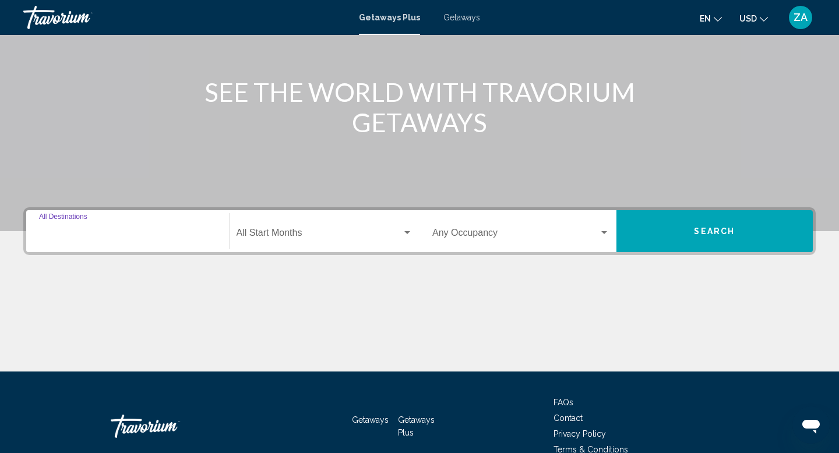
click at [147, 235] on input "Destination All Destinations" at bounding box center [127, 235] width 177 height 10
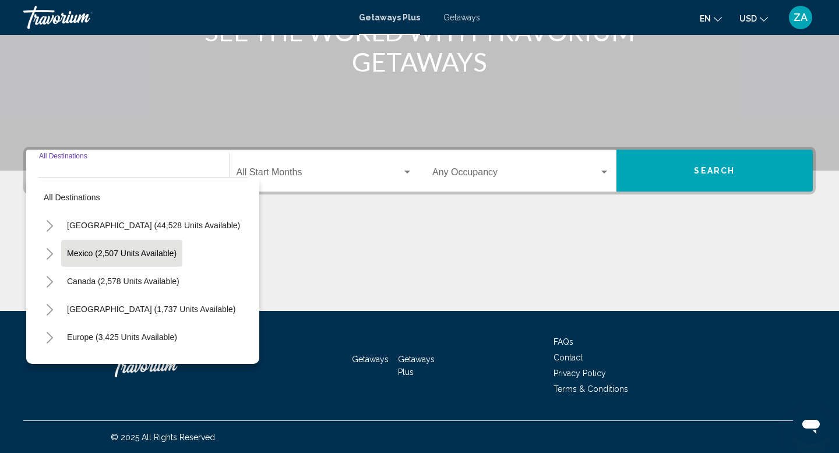
scroll to position [179, 0]
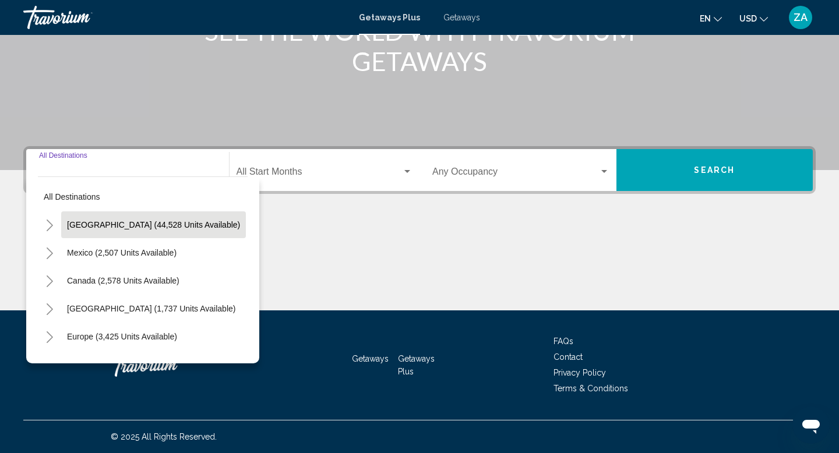
click at [171, 231] on button "[GEOGRAPHIC_DATA] (44,528 units available)" at bounding box center [153, 225] width 185 height 27
type input "**********"
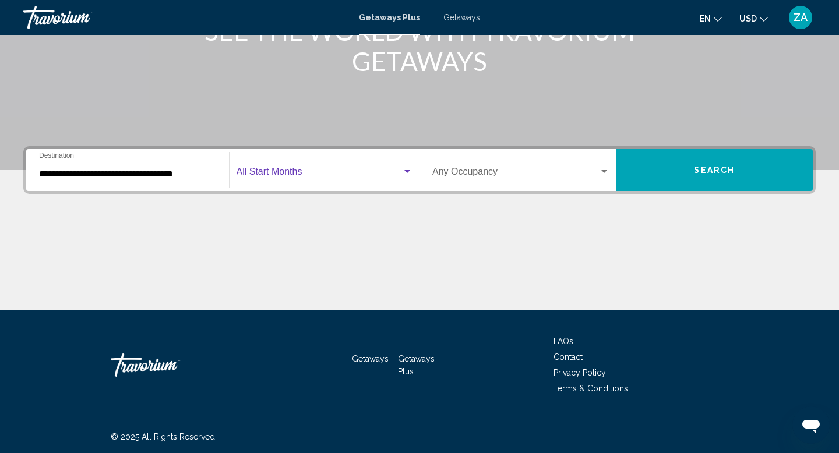
click at [281, 178] on span "Search widget" at bounding box center [320, 174] width 166 height 10
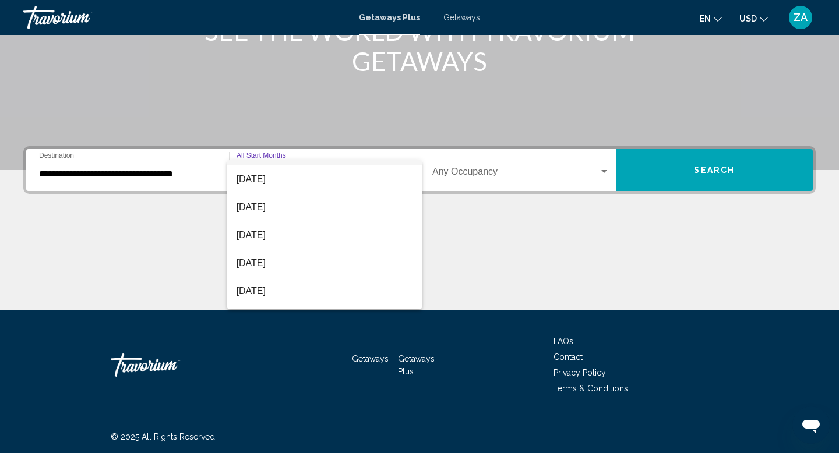
scroll to position [80, 0]
click at [322, 228] on span "[DATE]" at bounding box center [325, 234] width 177 height 28
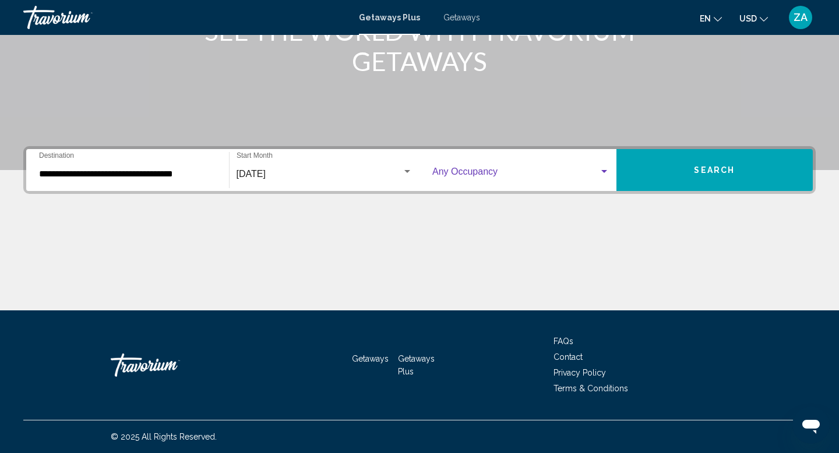
click at [534, 174] on span "Search widget" at bounding box center [515, 174] width 167 height 10
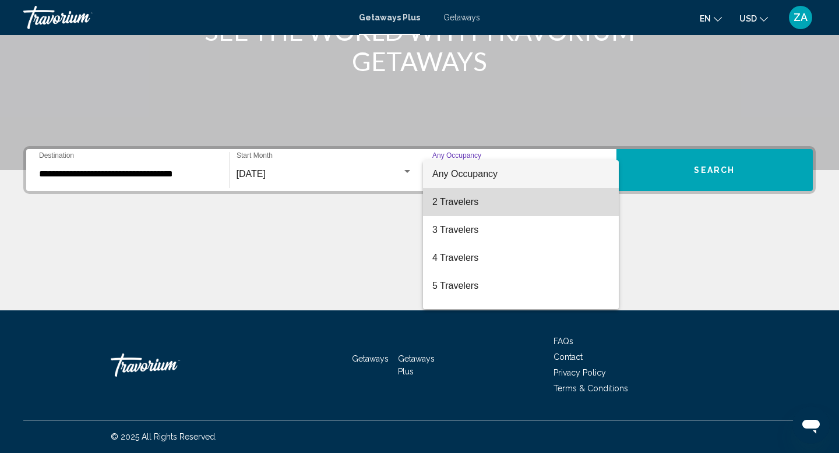
click at [550, 209] on span "2 Travelers" at bounding box center [520, 202] width 177 height 28
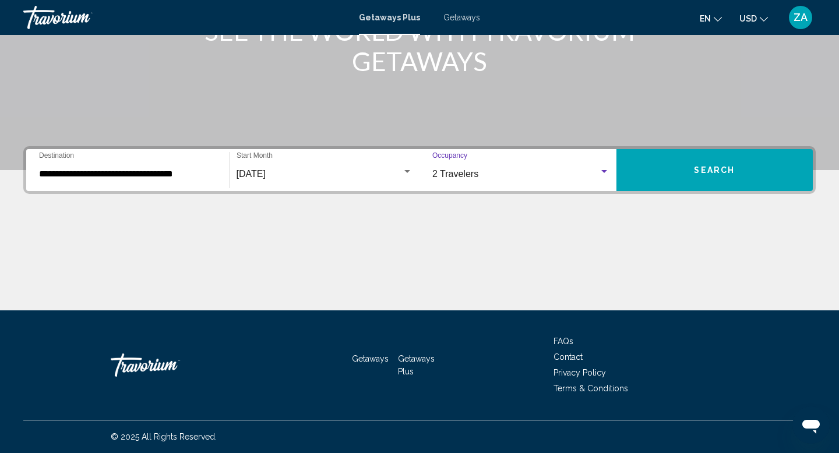
click at [710, 154] on button "Search" at bounding box center [715, 170] width 197 height 42
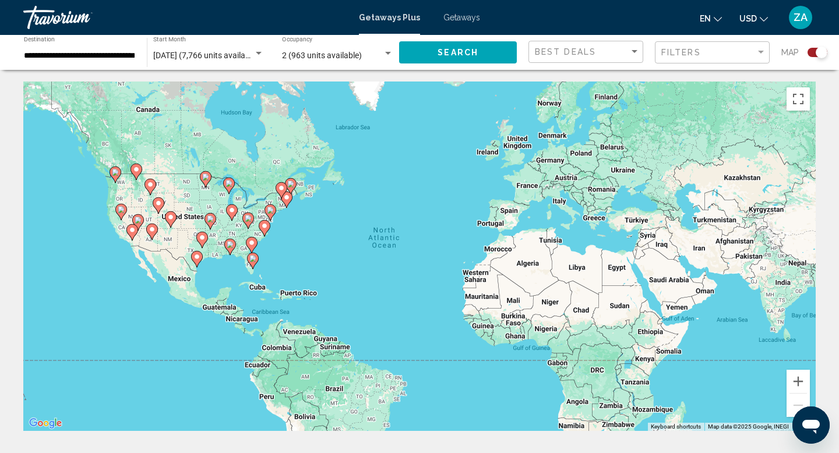
click at [330, 62] on div "2 (963 units available) Occupancy Any Occupancy" at bounding box center [337, 53] width 111 height 32
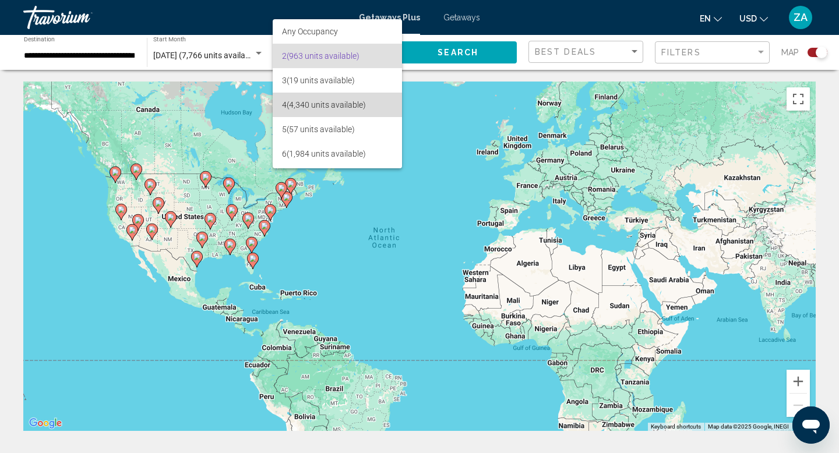
click at [330, 106] on span "4 (4,340 units available)" at bounding box center [337, 105] width 111 height 24
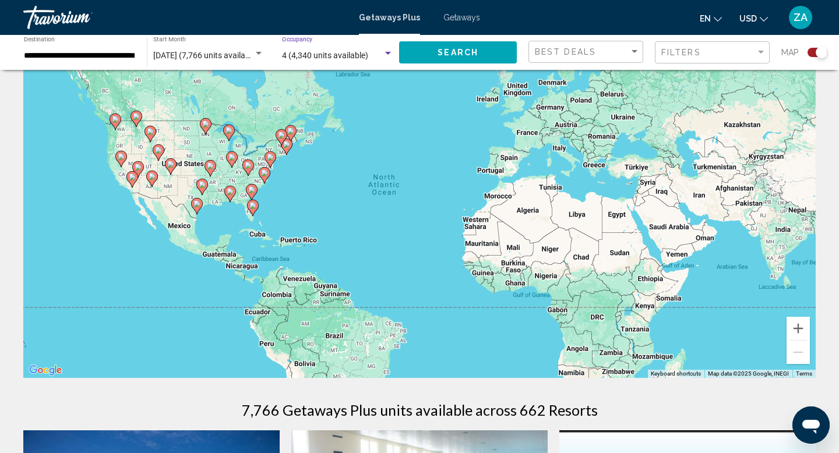
scroll to position [33, 0]
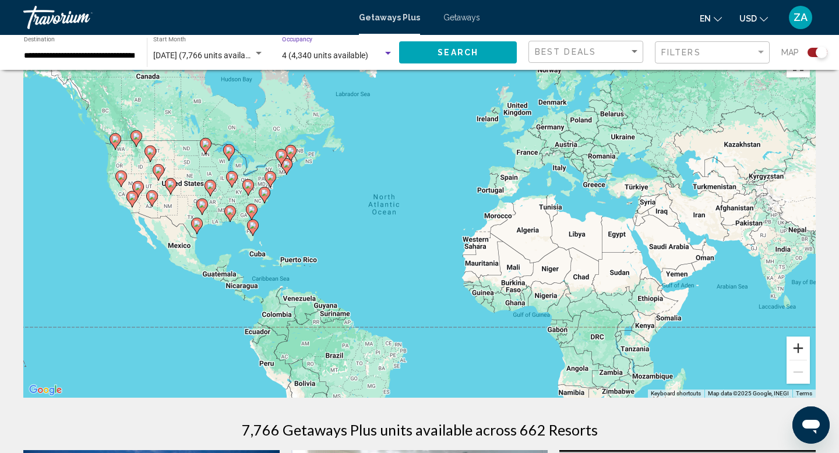
click at [809, 351] on button "Zoom in" at bounding box center [798, 348] width 23 height 23
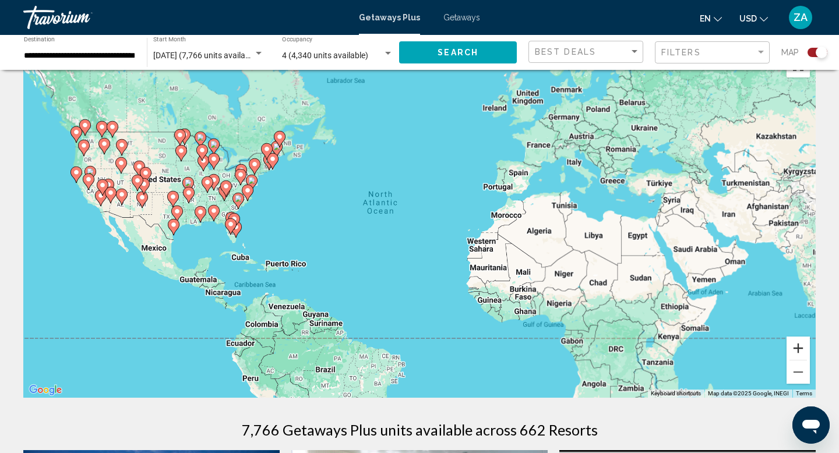
click at [809, 351] on button "Zoom in" at bounding box center [798, 348] width 23 height 23
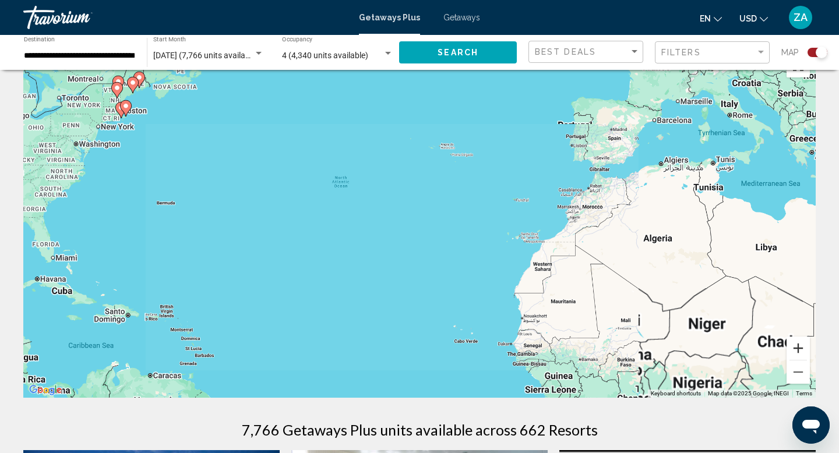
click at [809, 351] on button "Zoom in" at bounding box center [798, 348] width 23 height 23
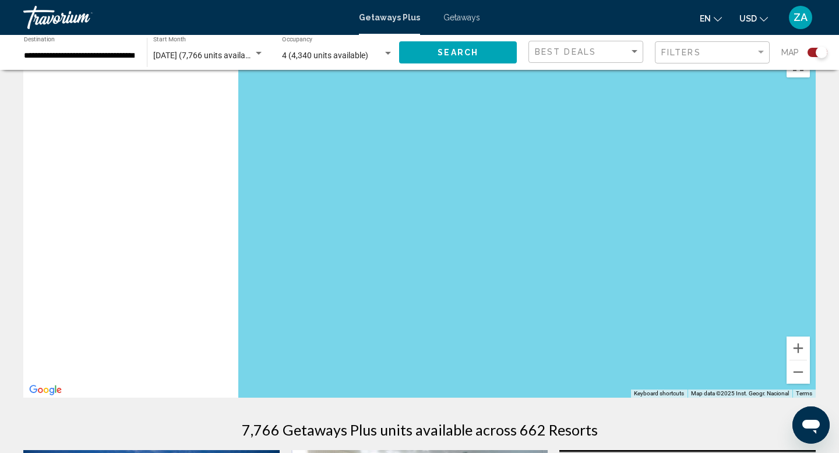
drag, startPoint x: 253, startPoint y: 266, endPoint x: 823, endPoint y: 276, distance: 569.4
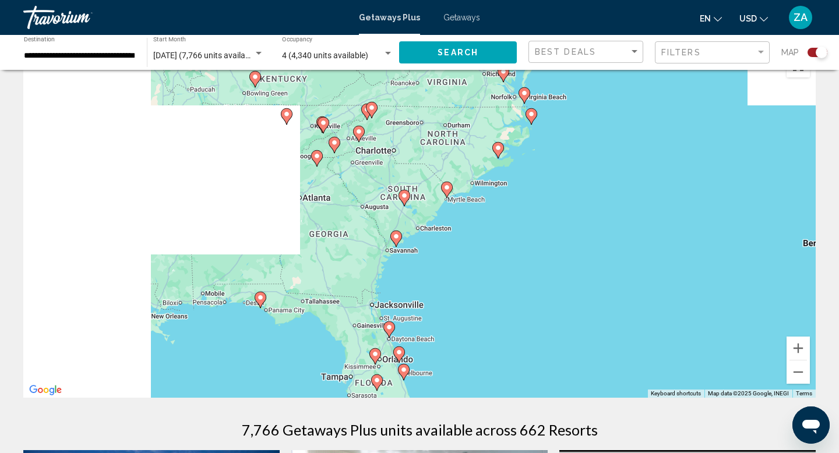
drag, startPoint x: 442, startPoint y: 211, endPoint x: 839, endPoint y: 272, distance: 401.5
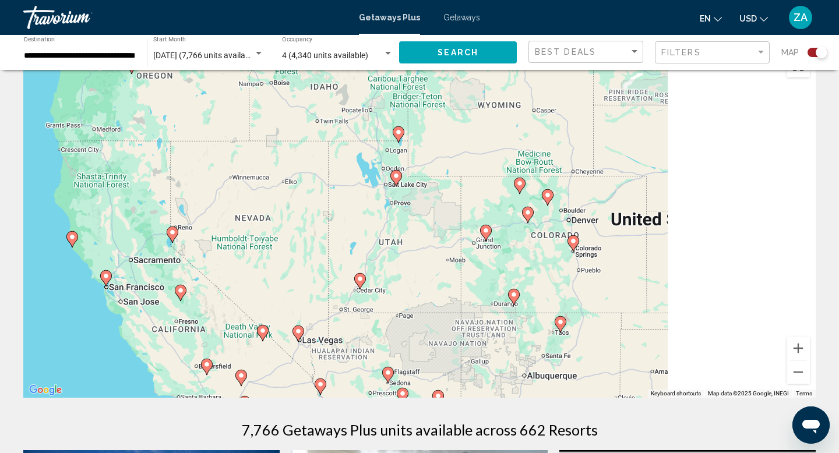
drag, startPoint x: 594, startPoint y: 305, endPoint x: 399, endPoint y: 345, distance: 199.2
click at [399, 345] on div "To activate drag with keyboard, press Alt + Enter. Once in keyboard drag state,…" at bounding box center [419, 223] width 793 height 350
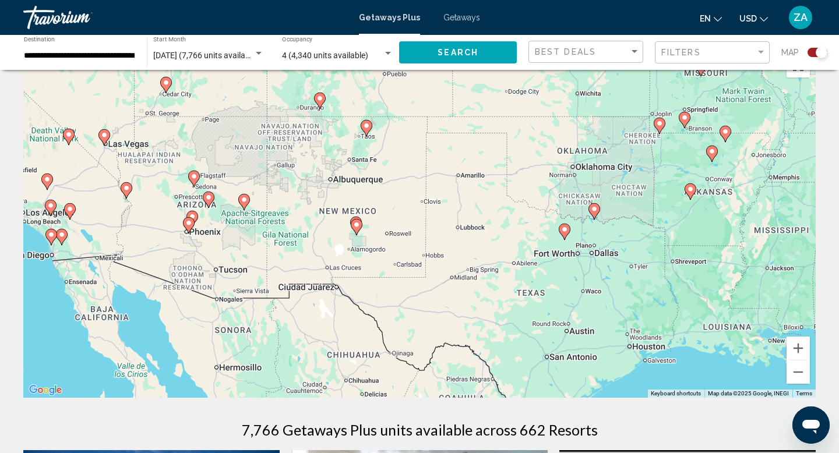
drag, startPoint x: 573, startPoint y: 347, endPoint x: 545, endPoint y: 133, distance: 215.7
click at [545, 133] on div "To activate drag with keyboard, press Alt + Enter. Once in keyboard drag state,…" at bounding box center [419, 223] width 793 height 350
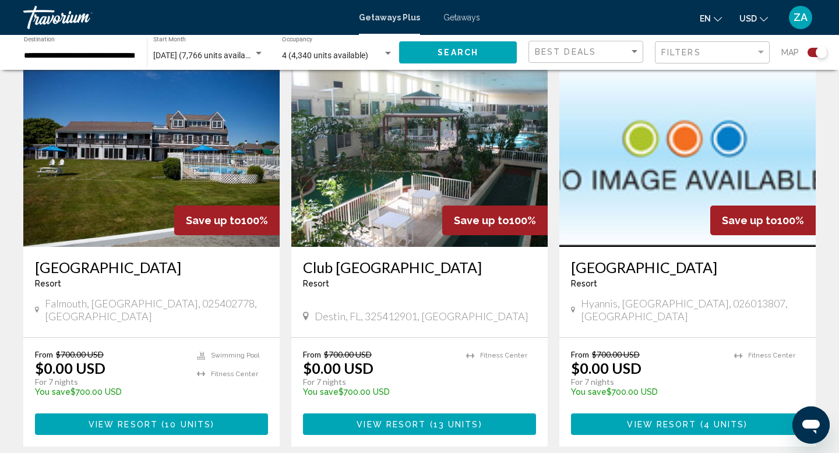
scroll to position [428, 0]
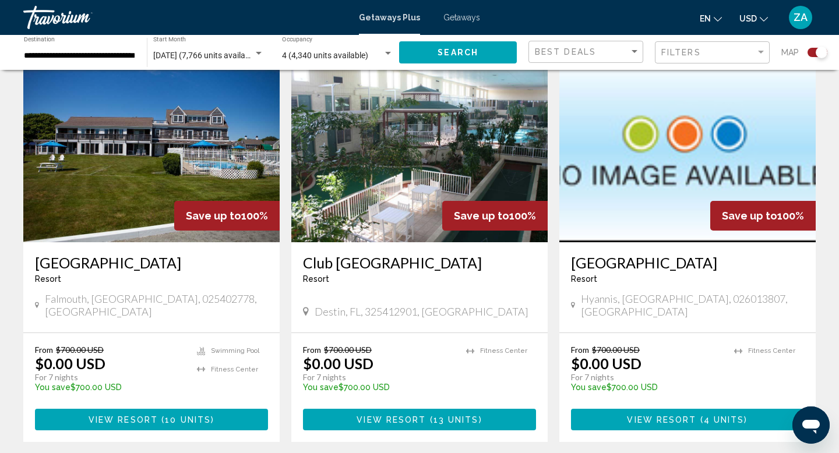
click at [477, 50] on span "Search" at bounding box center [458, 52] width 41 height 9
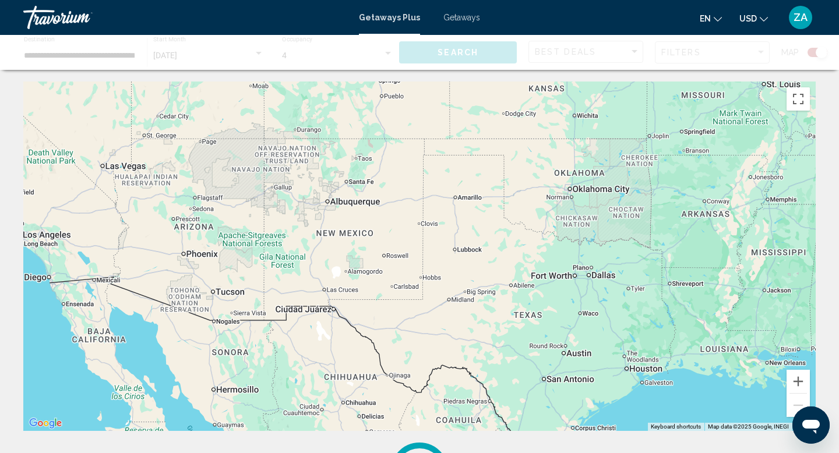
click at [114, 57] on div "Main content" at bounding box center [419, 52] width 839 height 35
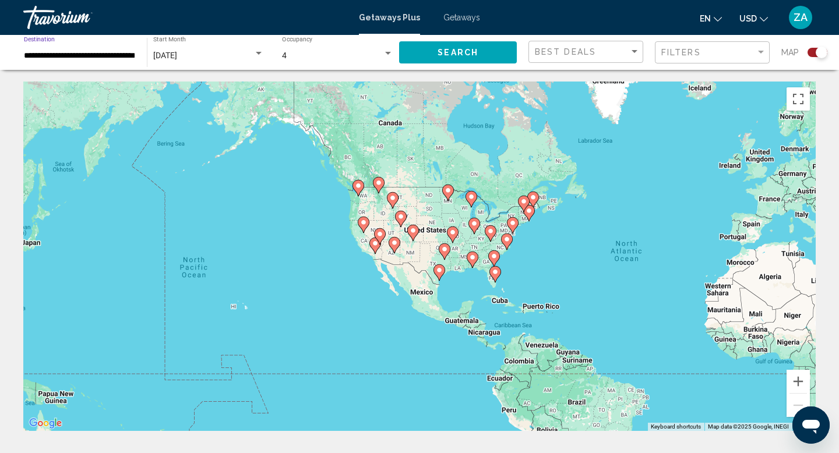
click at [114, 57] on input "**********" at bounding box center [79, 55] width 111 height 9
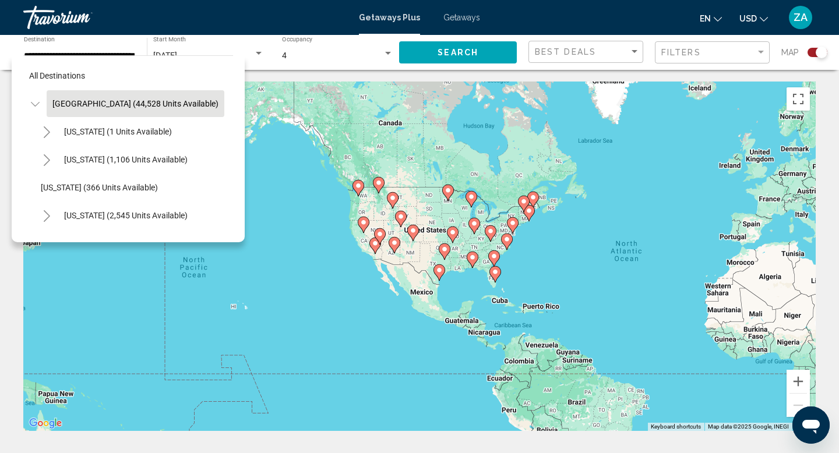
click at [114, 57] on div "All destinations [GEOGRAPHIC_DATA] (44,528 units available) [US_STATE] (1 units…" at bounding box center [128, 146] width 210 height 181
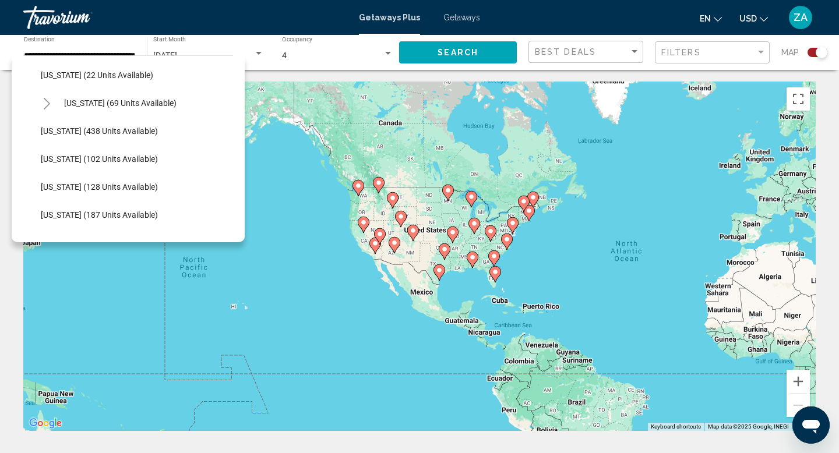
scroll to position [253, 0]
click at [47, 104] on icon "Toggle Hawaii (69 units available)" at bounding box center [47, 103] width 6 height 12
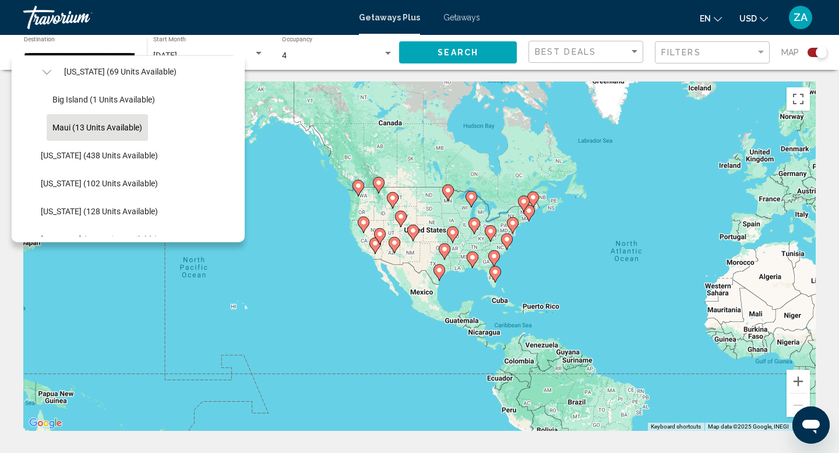
scroll to position [288, 0]
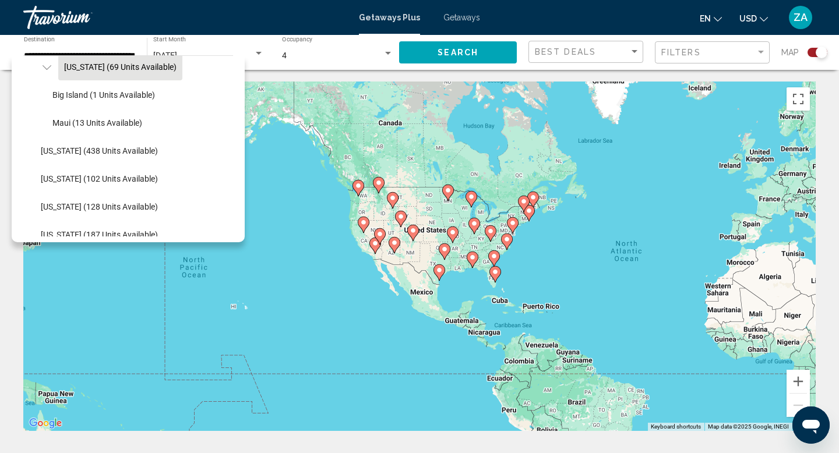
click at [157, 72] on button "[US_STATE] (69 units available)" at bounding box center [120, 67] width 124 height 27
type input "**********"
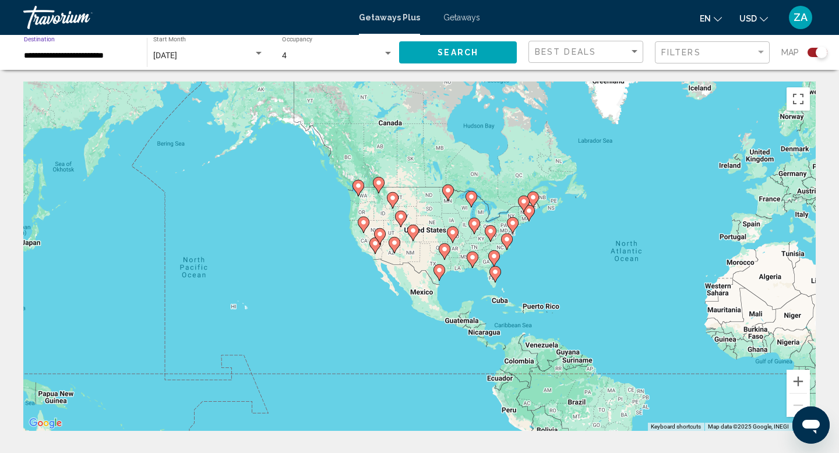
click at [496, 51] on button "Search" at bounding box center [458, 52] width 118 height 22
click at [450, 58] on button "Search" at bounding box center [458, 52] width 118 height 22
click at [206, 60] on div "[DATE] Start Month All Start Months" at bounding box center [208, 53] width 111 height 32
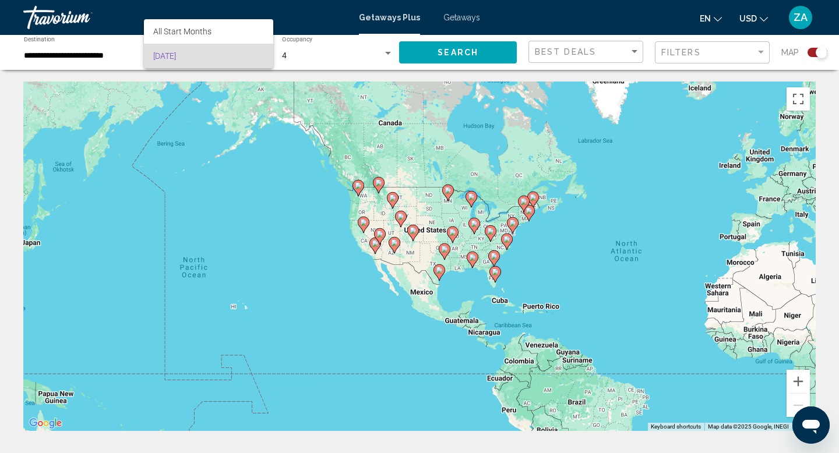
click at [232, 57] on span "[DATE]" at bounding box center [208, 56] width 111 height 24
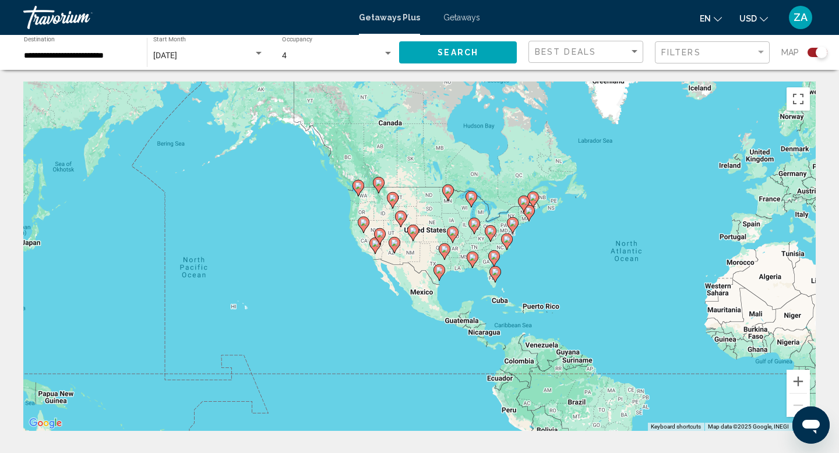
click at [274, 57] on div "4 Occupancy Any Occupancy" at bounding box center [334, 52] width 129 height 35
click at [283, 57] on span "4" at bounding box center [284, 55] width 5 height 9
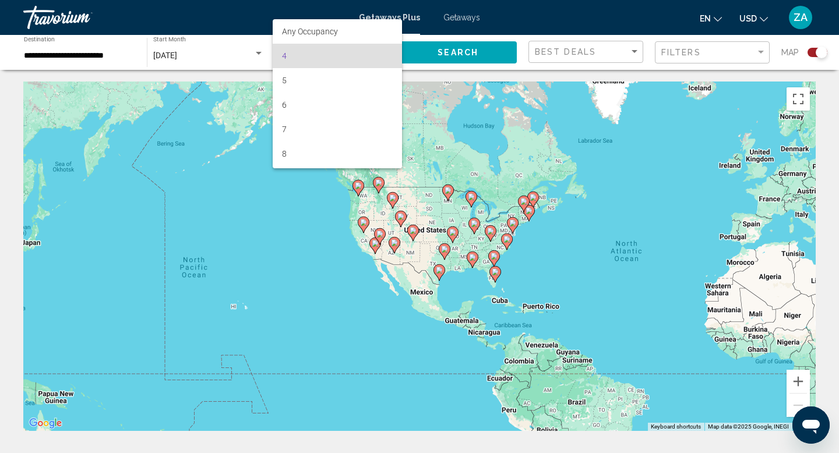
click at [283, 57] on span "4" at bounding box center [337, 56] width 111 height 24
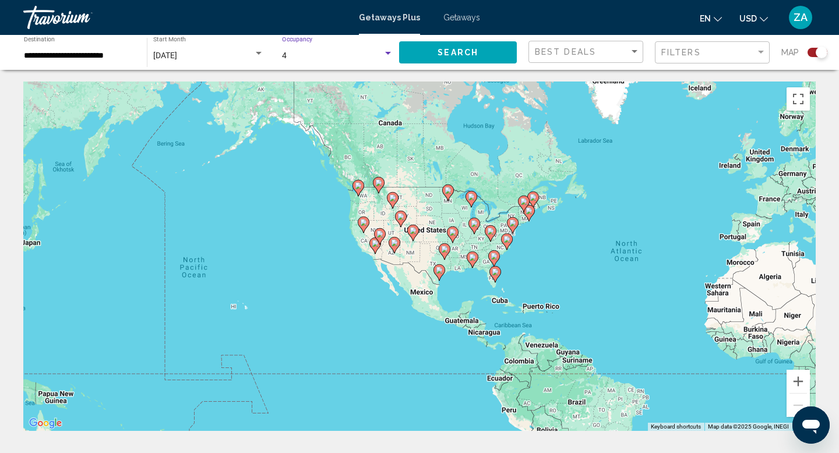
click at [88, 55] on input "**********" at bounding box center [79, 55] width 111 height 9
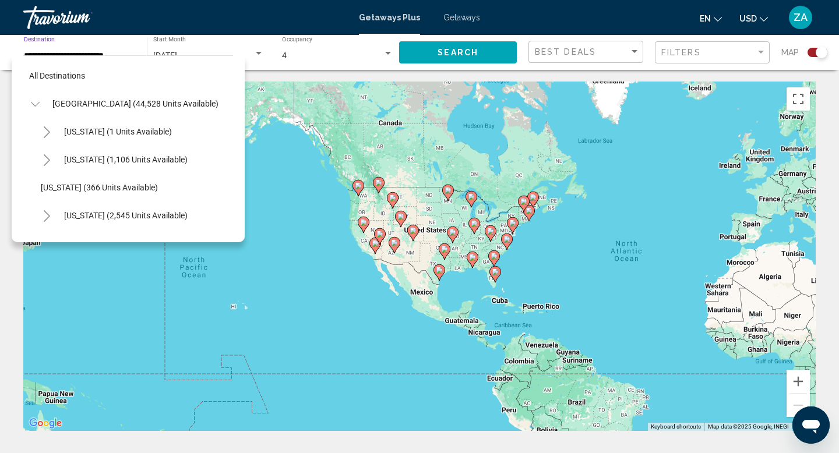
scroll to position [209, 0]
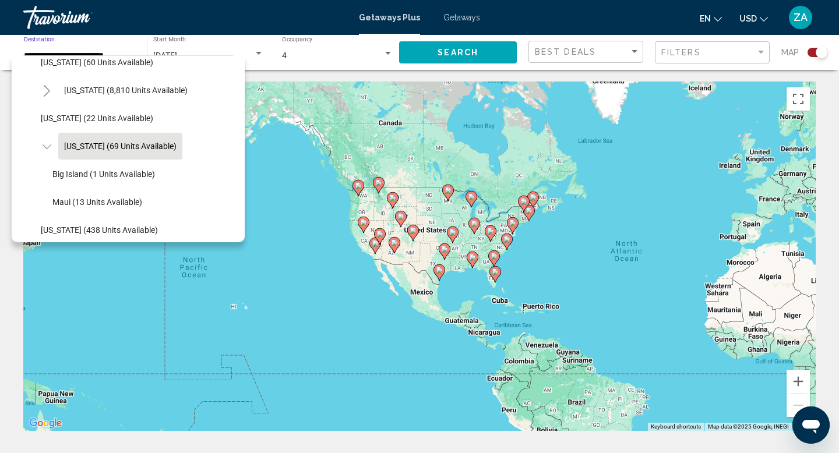
click at [98, 149] on span "[US_STATE] (69 units available)" at bounding box center [120, 146] width 112 height 9
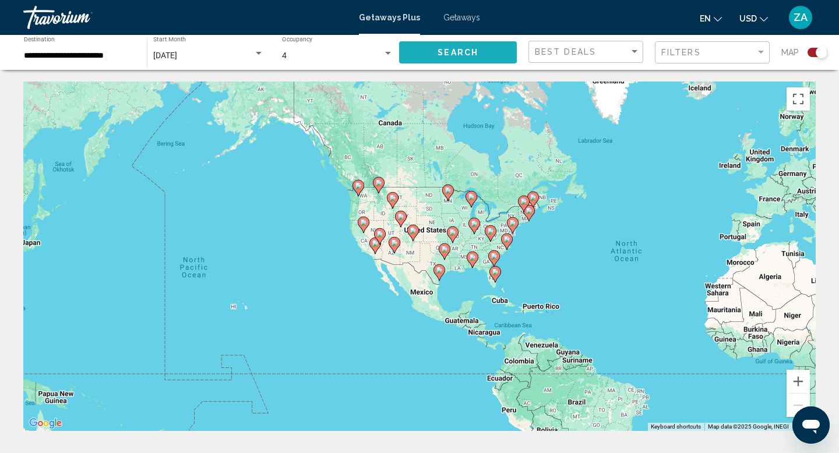
click at [443, 57] on span "Search" at bounding box center [458, 52] width 41 height 9
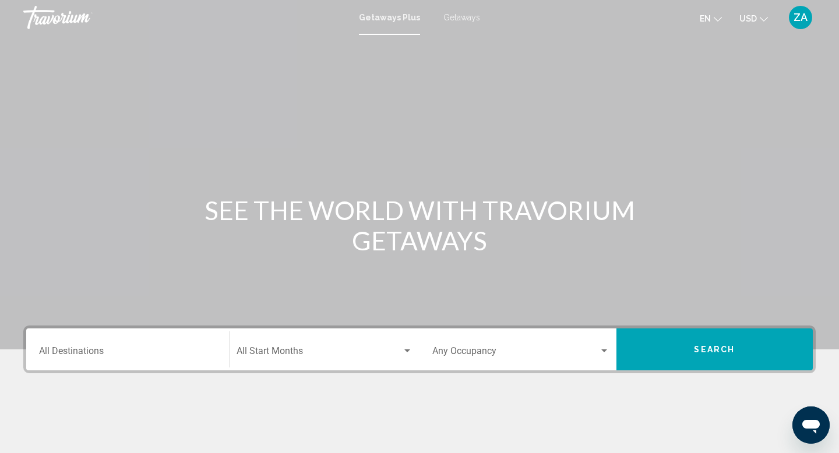
click at [462, 21] on span "Getaways" at bounding box center [461, 17] width 37 height 9
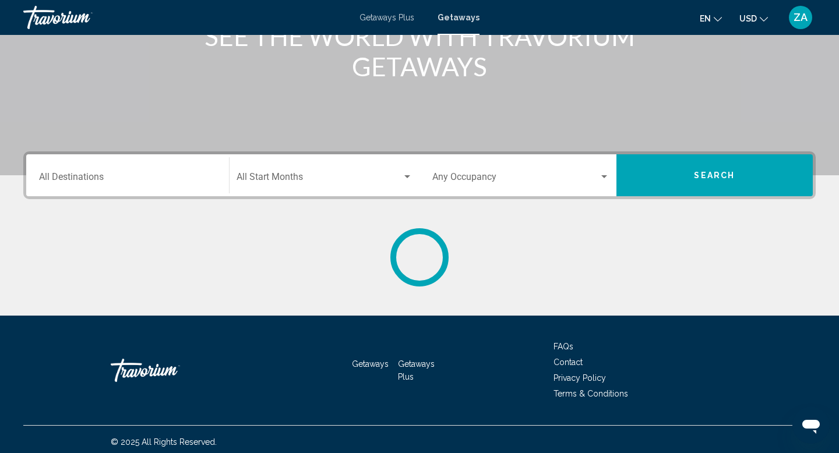
scroll to position [179, 0]
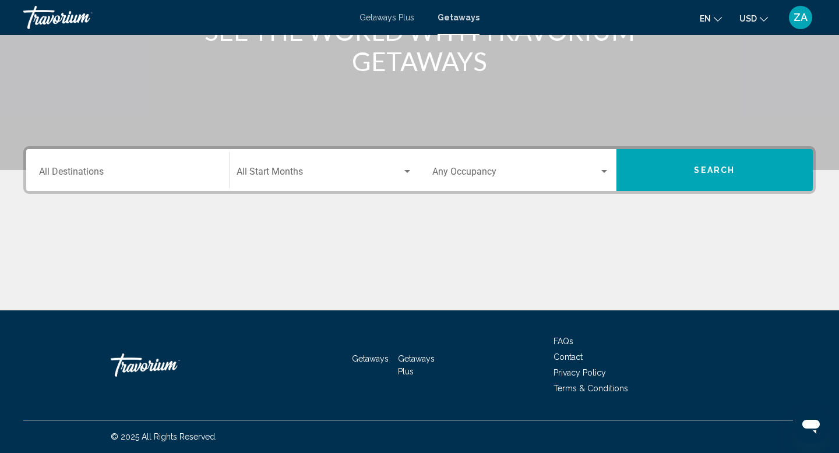
click at [139, 165] on div "Destination All Destinations" at bounding box center [127, 170] width 177 height 37
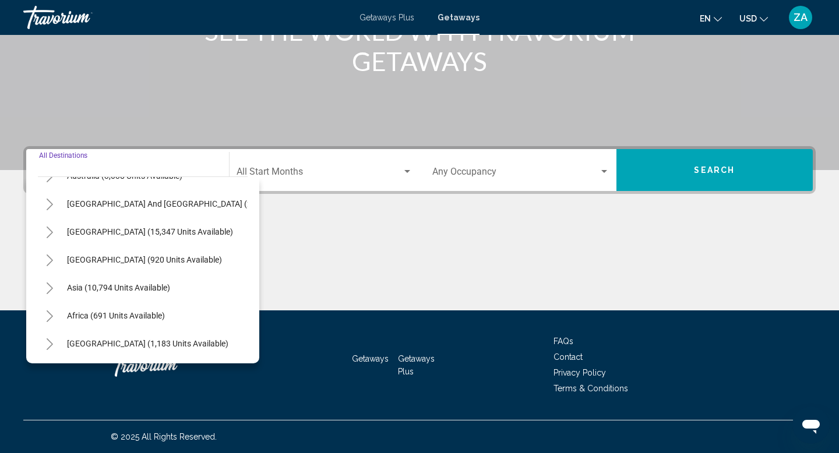
scroll to position [0, 0]
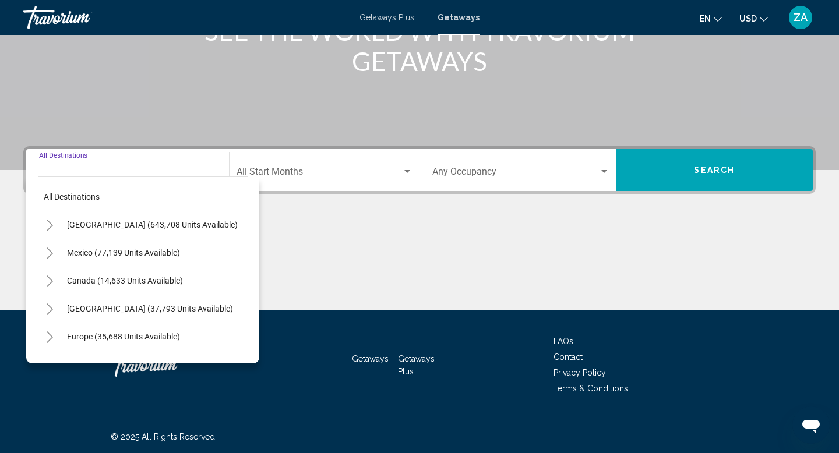
click at [50, 224] on icon "Toggle United States (643,708 units available)" at bounding box center [49, 226] width 9 height 12
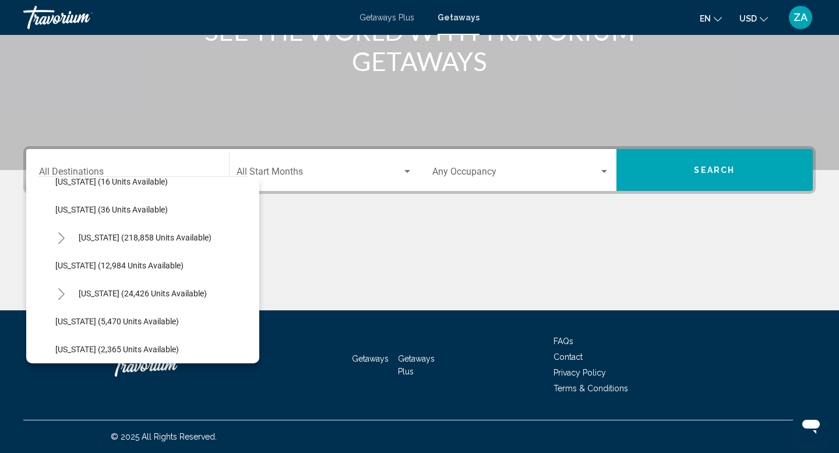
scroll to position [214, 0]
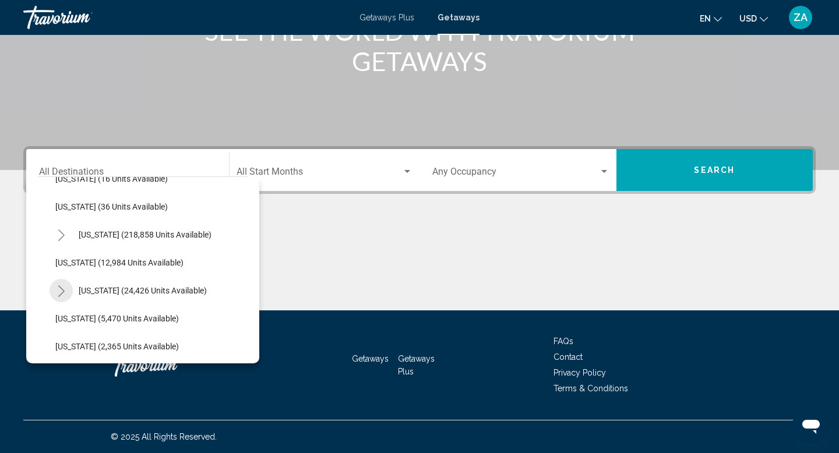
click at [63, 286] on icon "Toggle Hawaii (24,426 units available)" at bounding box center [61, 292] width 9 height 12
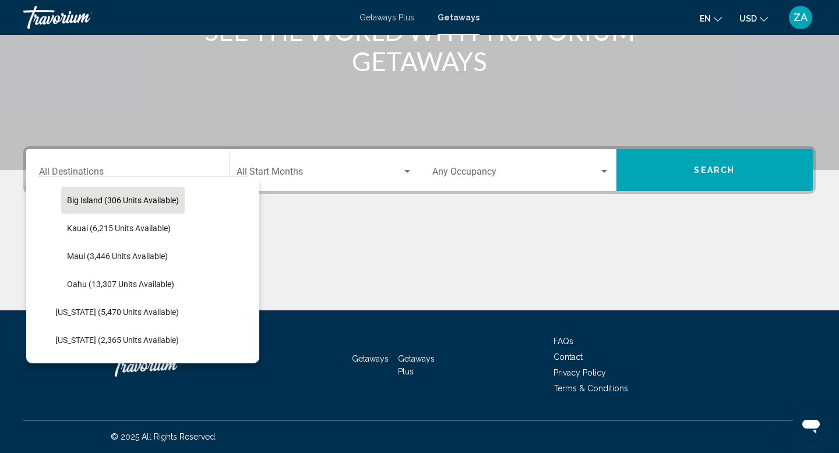
scroll to position [333, 0]
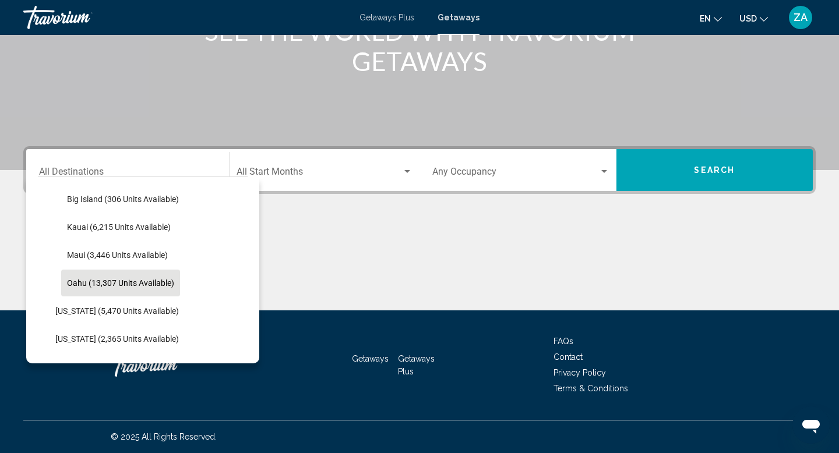
click at [94, 276] on button "Oahu (13,307 units available)" at bounding box center [120, 283] width 119 height 27
type input "**********"
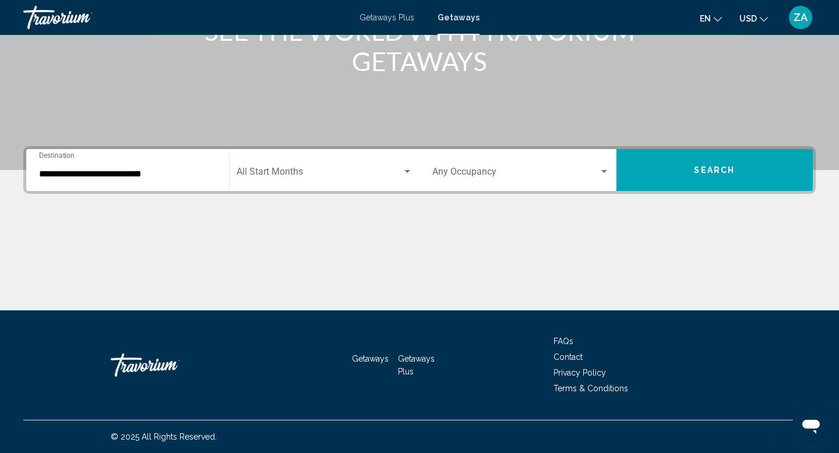
click at [385, 165] on div "Start Month All Start Months" at bounding box center [325, 170] width 177 height 37
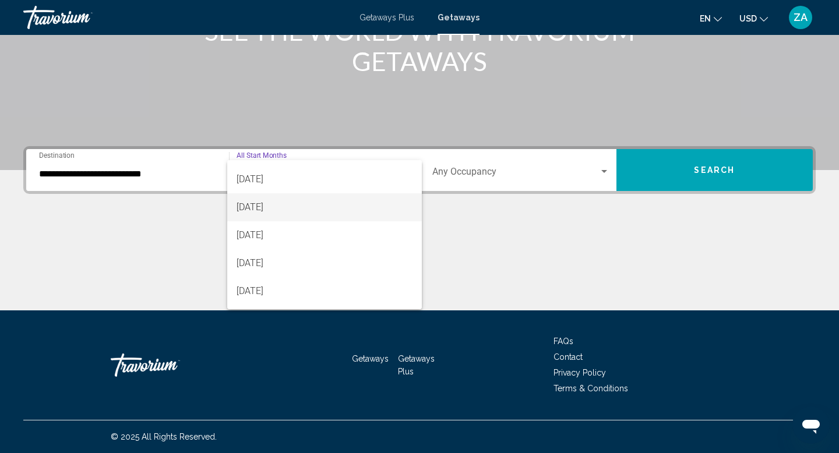
scroll to position [94, 0]
click at [358, 228] on span "[DATE]" at bounding box center [325, 220] width 177 height 28
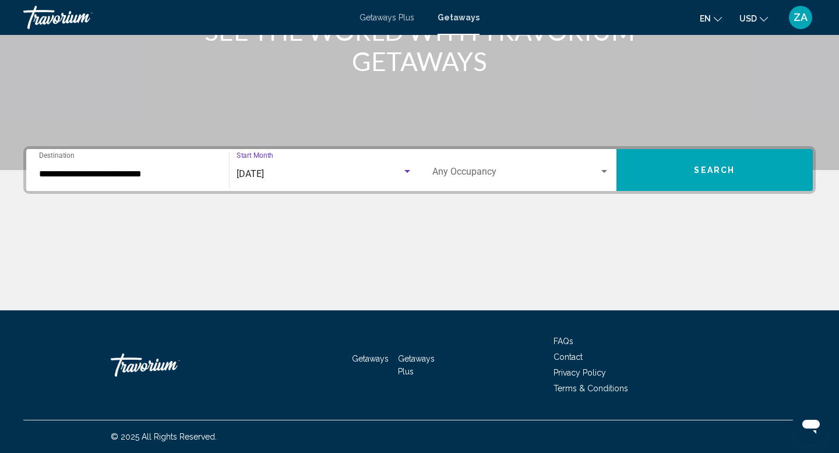
click at [762, 157] on button "Search" at bounding box center [715, 170] width 197 height 42
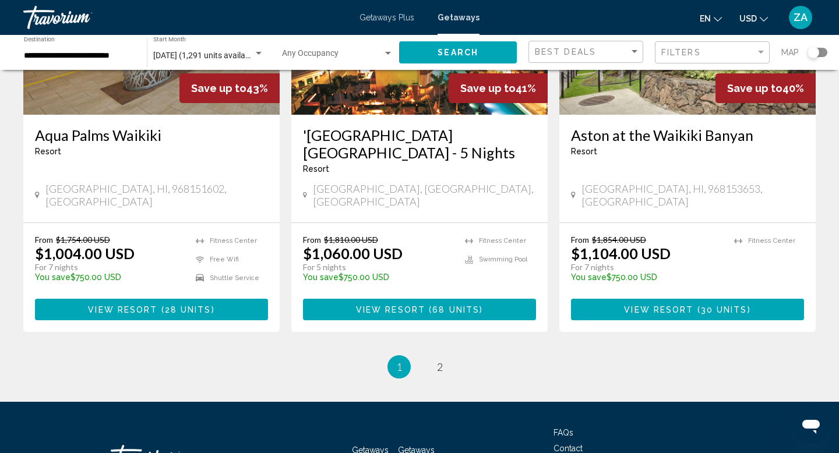
scroll to position [1550, 0]
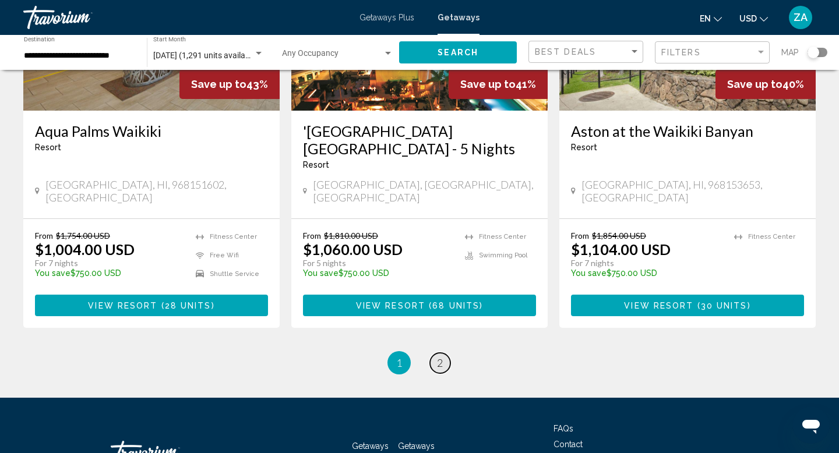
click at [444, 353] on link "page 2" at bounding box center [440, 363] width 20 height 20
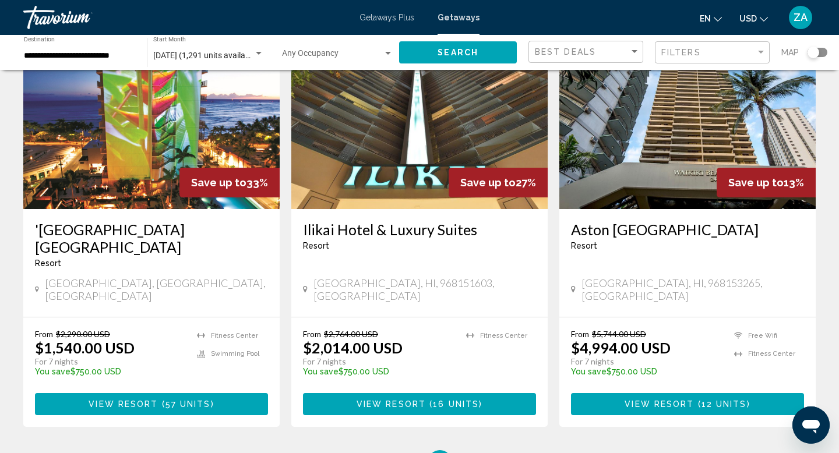
scroll to position [505, 0]
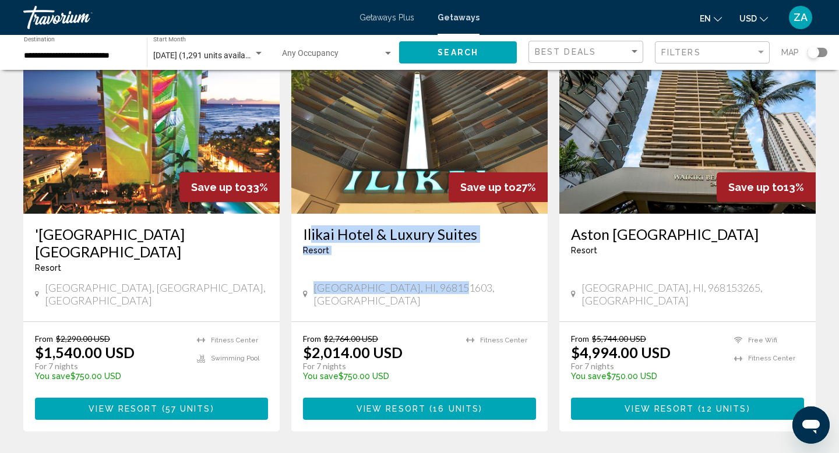
drag, startPoint x: 472, startPoint y: 255, endPoint x: 305, endPoint y: 221, distance: 170.1
click at [305, 221] on div "Ilikai Hotel & Luxury Suites Resort - This is an adults only resort [GEOGRAPHIC…" at bounding box center [419, 268] width 256 height 108
copy div "likai Hotel & Luxury Suites Resort - This is an adults only resort [GEOGRAPHIC_…"
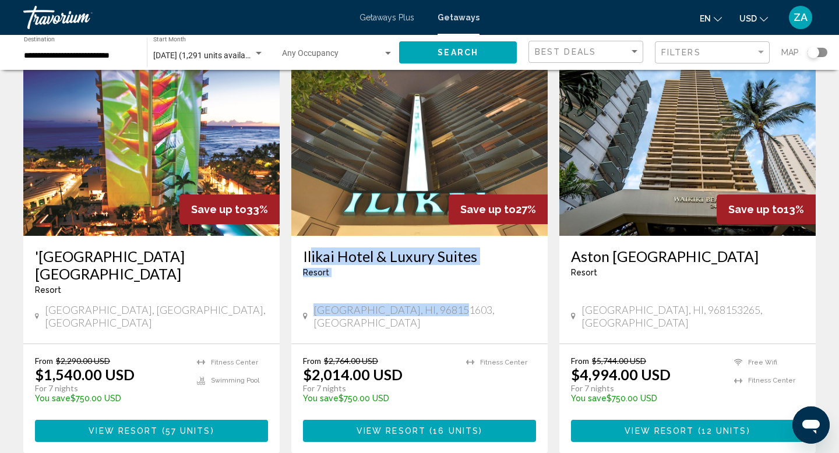
scroll to position [477, 0]
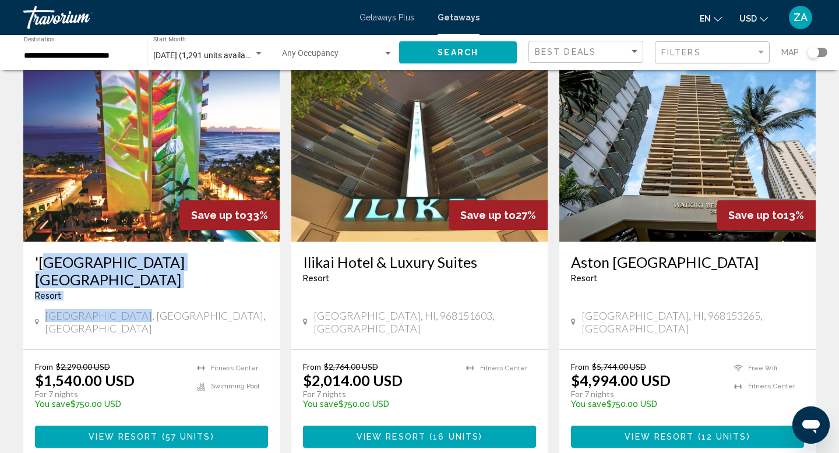
drag, startPoint x: 151, startPoint y: 294, endPoint x: 38, endPoint y: 252, distance: 120.8
click at [38, 252] on div "'[GEOGRAPHIC_DATA] [GEOGRAPHIC_DATA] - This is an adults only resort [GEOGRAPHI…" at bounding box center [151, 296] width 256 height 108
copy div "[GEOGRAPHIC_DATA] [GEOGRAPHIC_DATA] - This is an adults only resort [GEOGRAPHIC…"
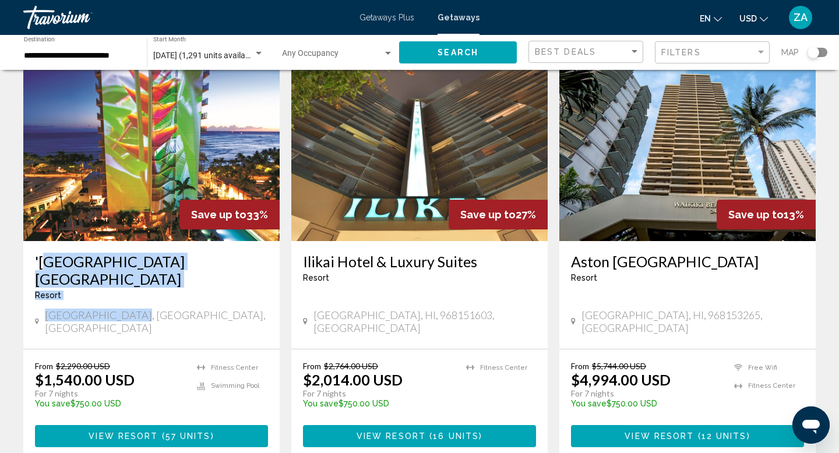
scroll to position [480, 0]
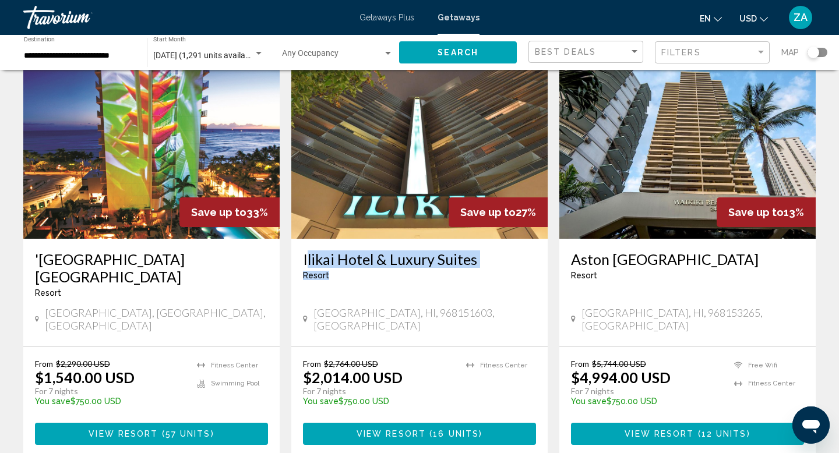
drag, startPoint x: 300, startPoint y: 241, endPoint x: 471, endPoint y: 274, distance: 174.5
click at [471, 274] on div "Ilikai Hotel & Luxury Suites Resort - This is an adults only resort [GEOGRAPHIC…" at bounding box center [419, 293] width 256 height 108
copy div "Ilikai Hotel & Luxury Suites Resort"
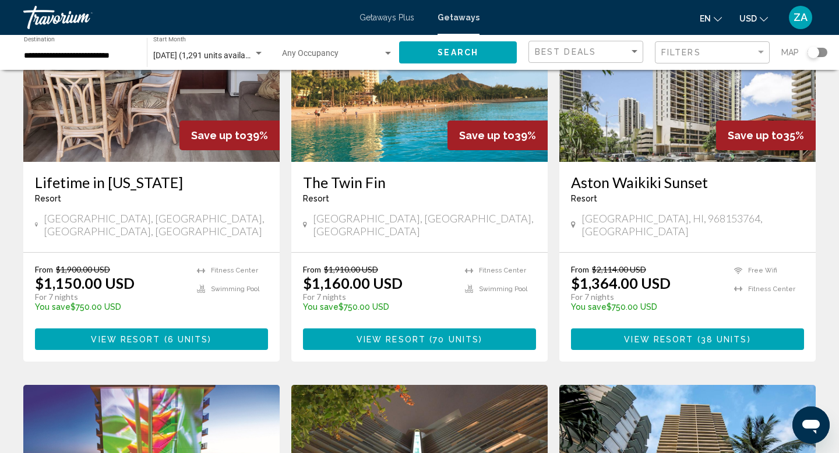
scroll to position [133, 0]
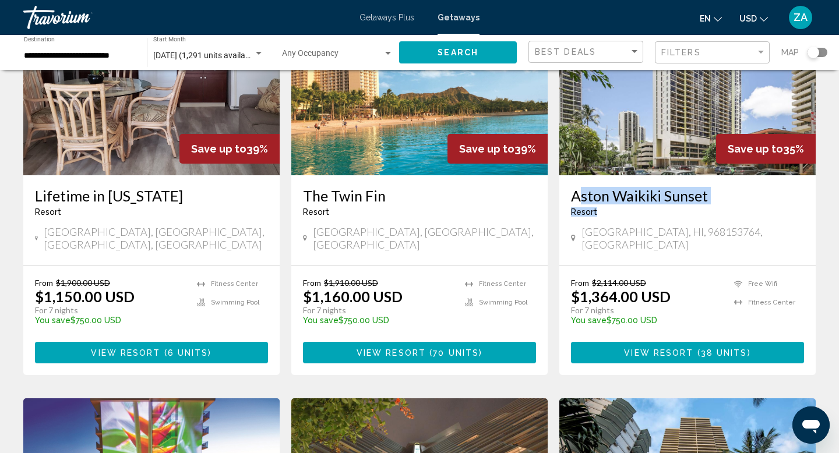
drag, startPoint x: 608, startPoint y: 212, endPoint x: 571, endPoint y: 195, distance: 41.7
click at [571, 195] on div "[GEOGRAPHIC_DATA] - This is an adults only resort" at bounding box center [687, 206] width 233 height 38
copy div "Aston [GEOGRAPHIC_DATA]"
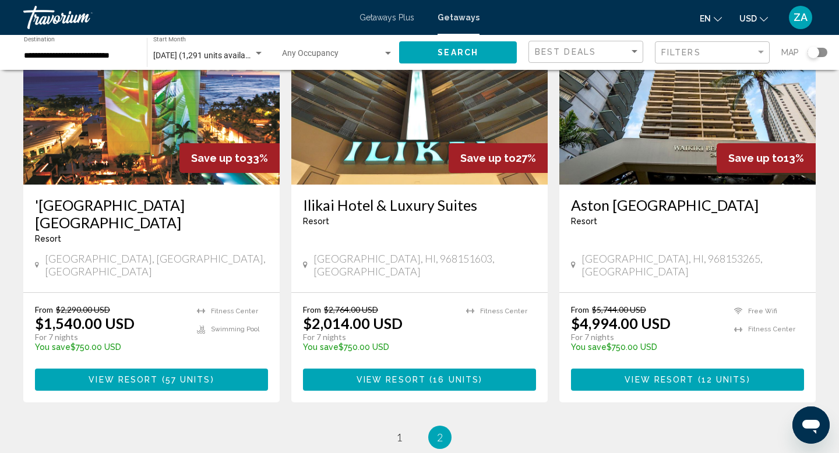
scroll to position [533, 0]
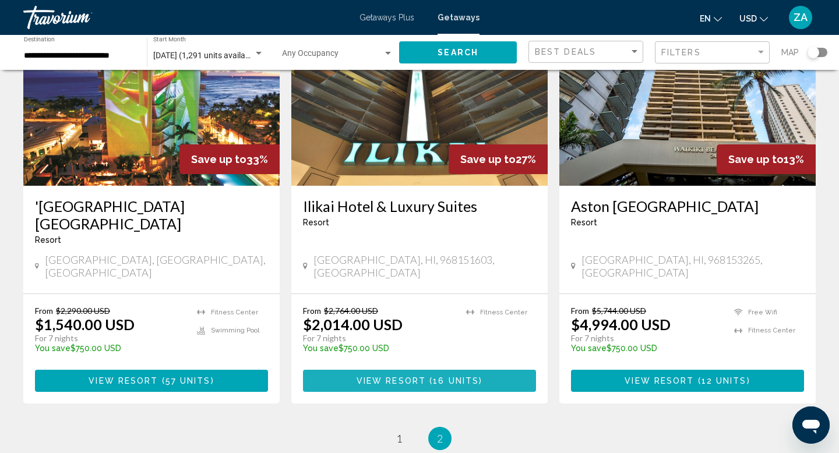
click at [439, 377] on span "16 units" at bounding box center [456, 381] width 46 height 9
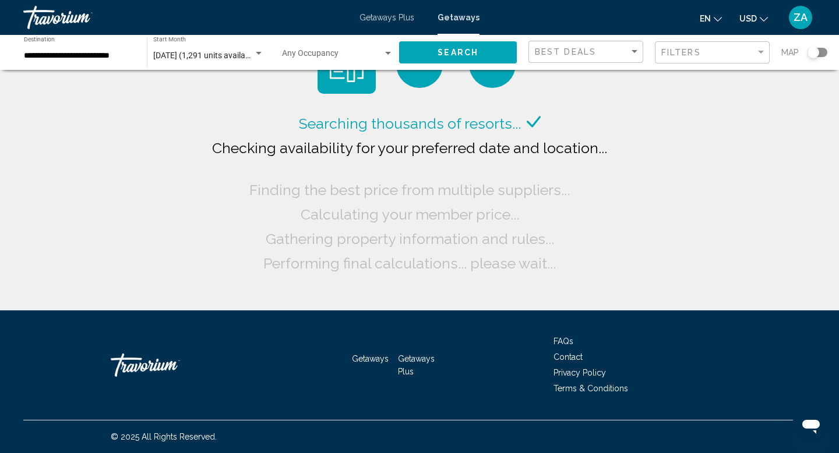
click at [319, 54] on span "Search widget" at bounding box center [332, 55] width 101 height 9
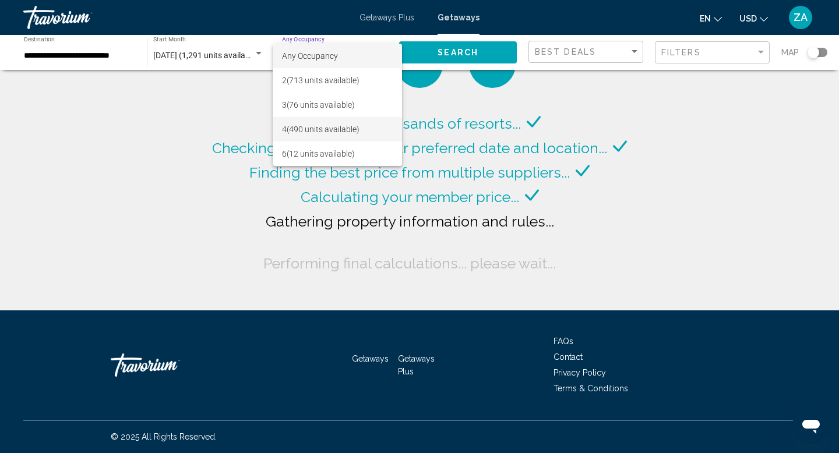
click at [319, 134] on span "4 (490 units available)" at bounding box center [337, 129] width 111 height 24
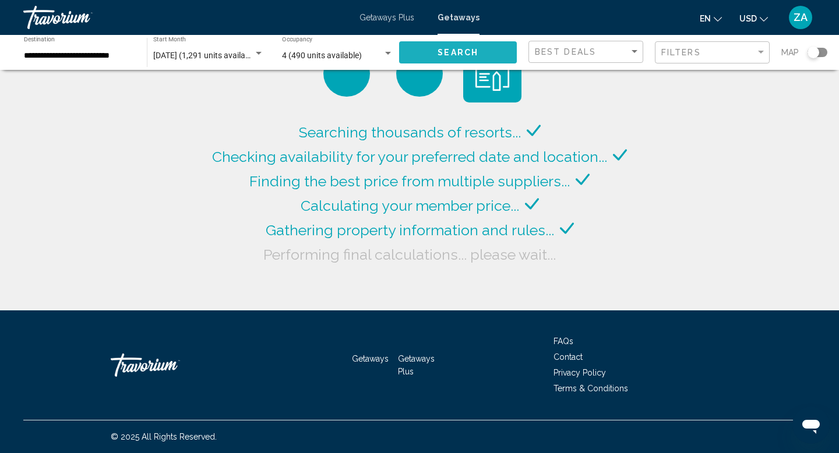
click at [466, 48] on span "Search" at bounding box center [458, 52] width 41 height 9
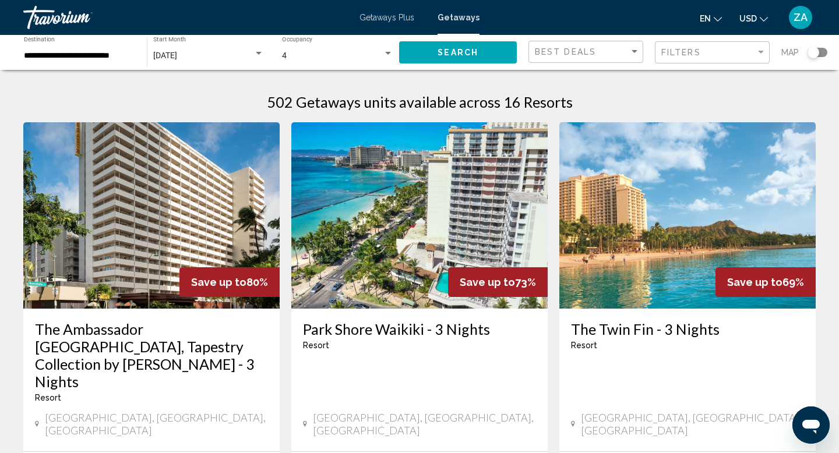
click at [686, 61] on div "Filters" at bounding box center [713, 53] width 105 height 22
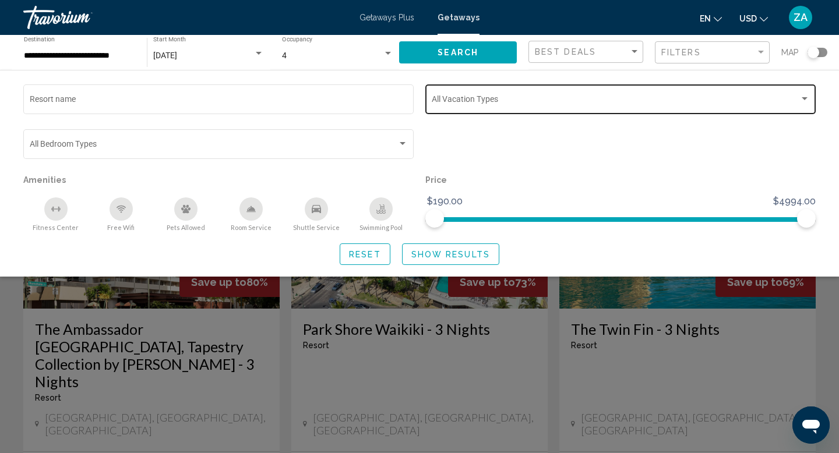
click at [494, 112] on div "Vacation Types All Vacation Types" at bounding box center [621, 98] width 378 height 32
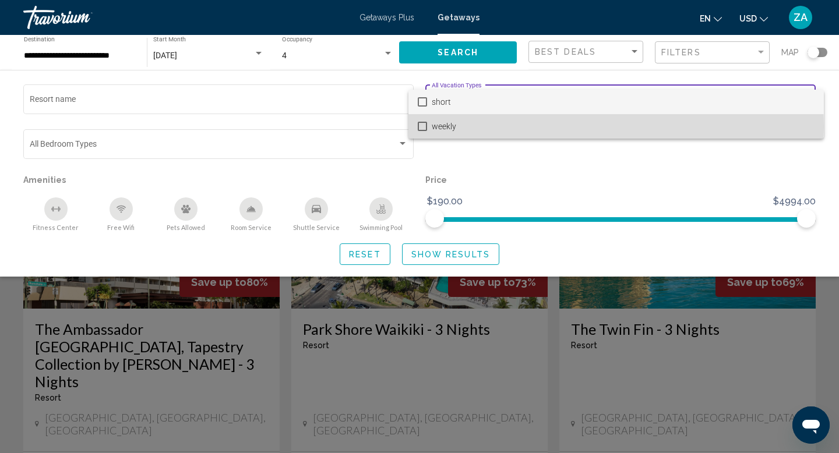
click at [493, 126] on span "weekly" at bounding box center [623, 126] width 383 height 24
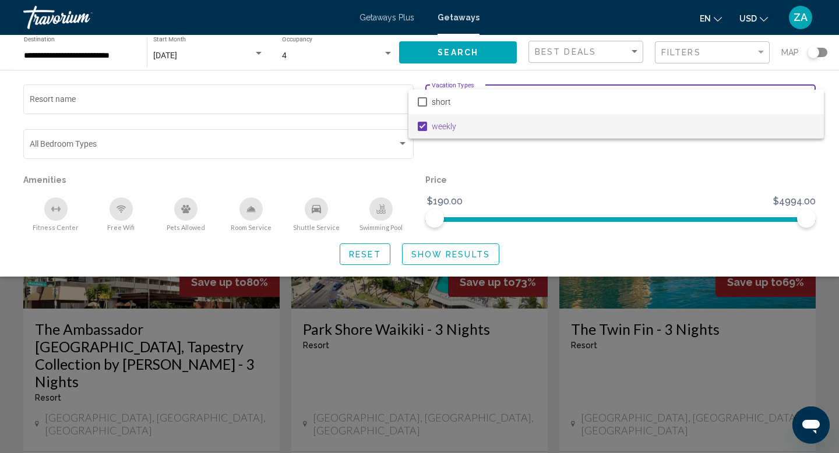
click at [517, 147] on div at bounding box center [419, 226] width 839 height 453
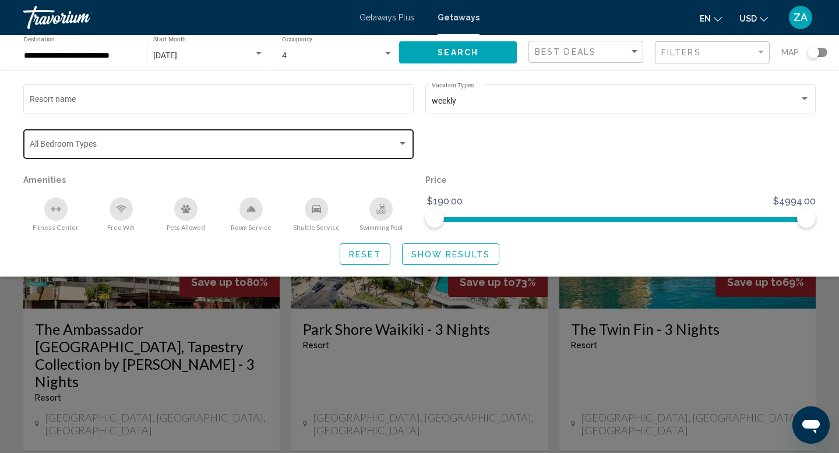
click at [314, 135] on div "Bedroom Types All Bedroom Types" at bounding box center [219, 143] width 378 height 32
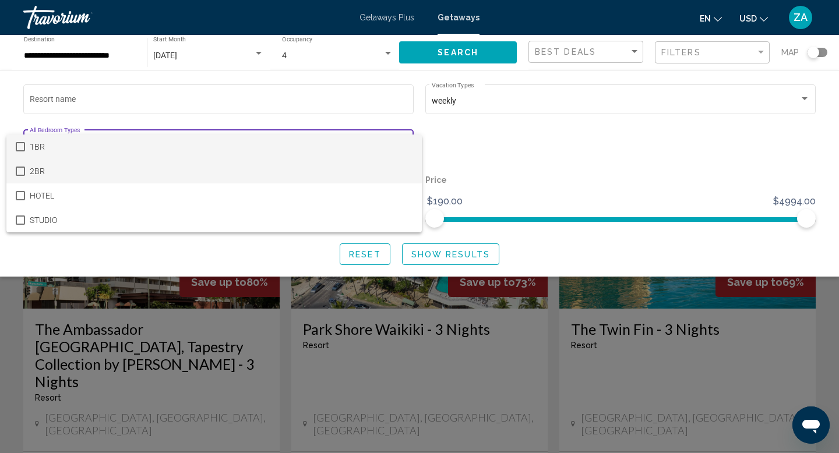
click at [304, 163] on span "2BR" at bounding box center [221, 171] width 383 height 24
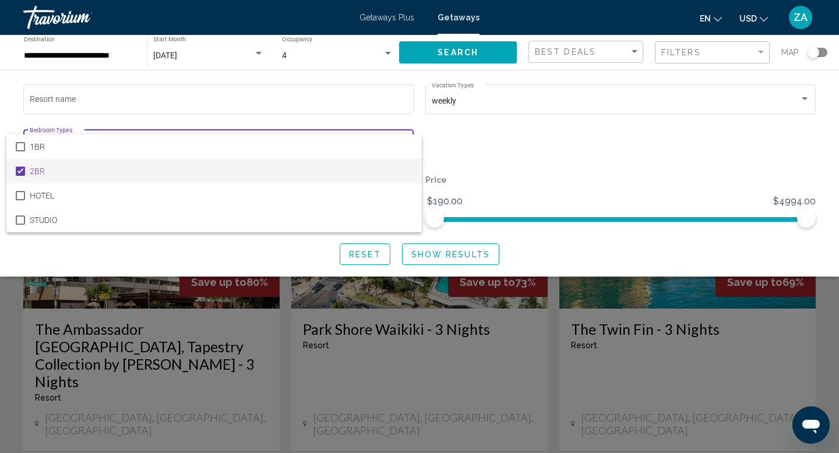
click at [425, 244] on div at bounding box center [419, 226] width 839 height 453
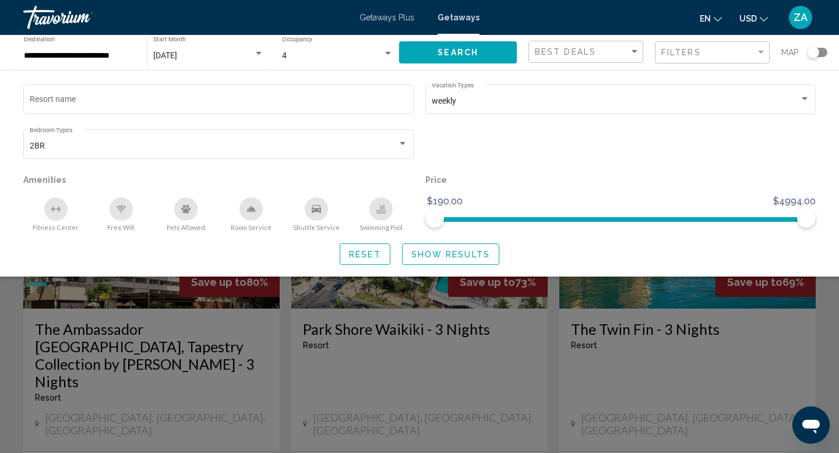
click at [436, 256] on span "Show Results" at bounding box center [450, 254] width 79 height 9
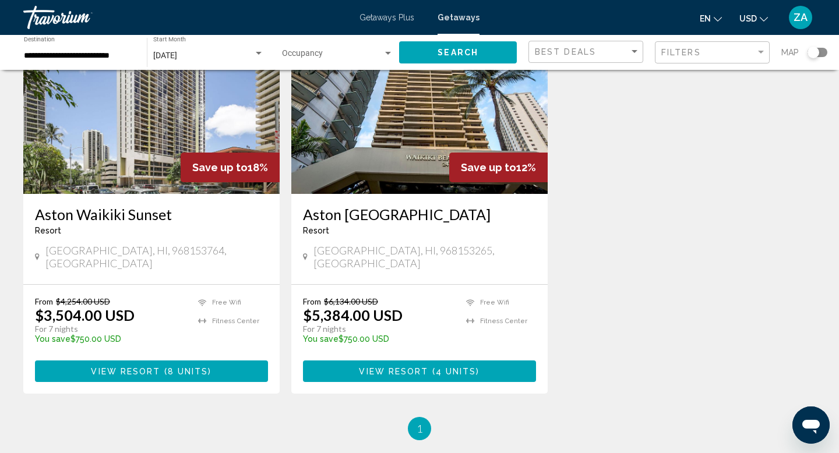
scroll to position [117, 0]
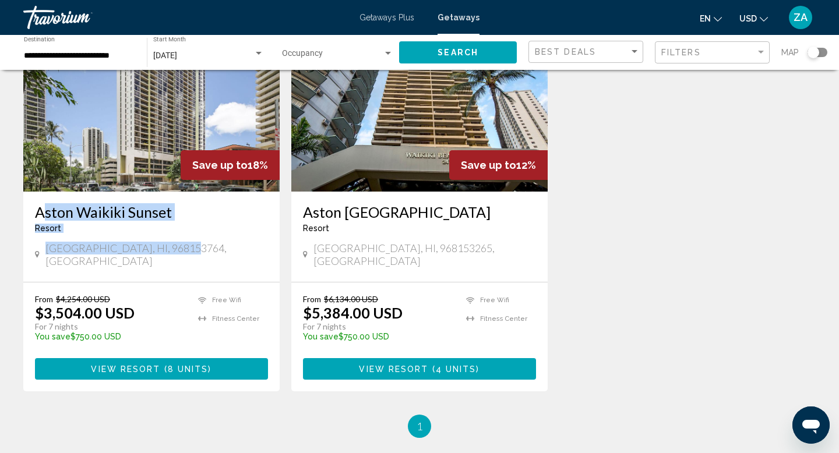
drag, startPoint x: 193, startPoint y: 251, endPoint x: 29, endPoint y: 214, distance: 168.3
click at [29, 214] on div "[GEOGRAPHIC_DATA] - This is an adults only resort [GEOGRAPHIC_DATA], HI, 968153…" at bounding box center [151, 237] width 256 height 90
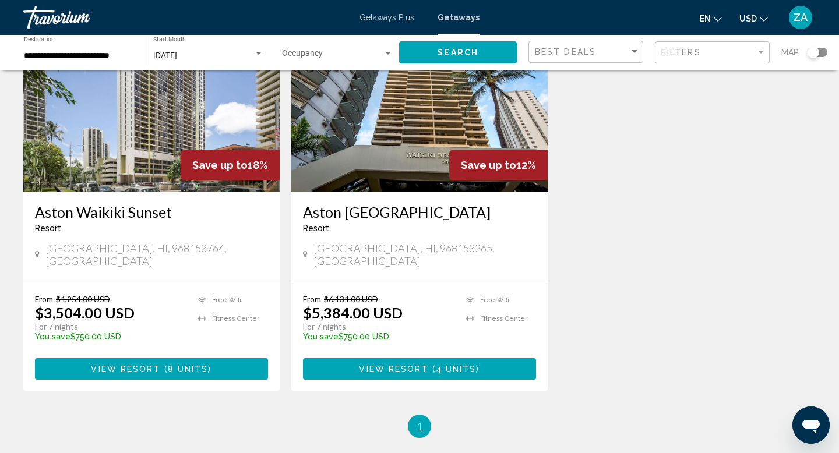
click at [663, 208] on div "Save up to 18% Aston [GEOGRAPHIC_DATA] - This is an adults only resort [GEOGRAP…" at bounding box center [419, 210] width 804 height 410
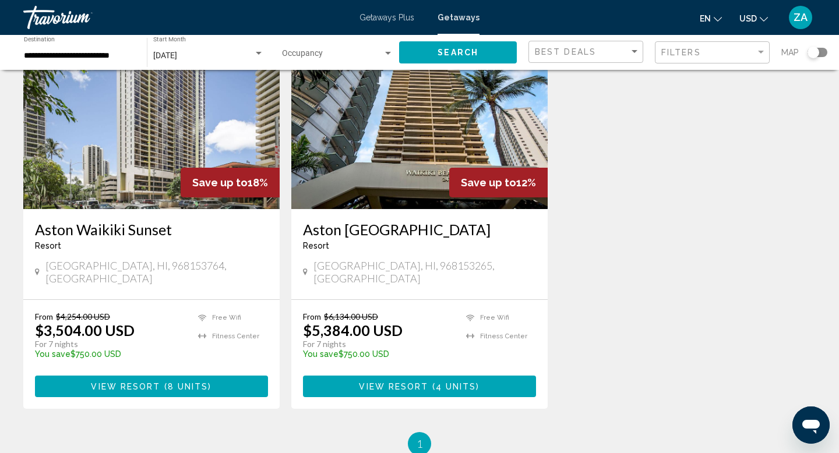
scroll to position [113, 0]
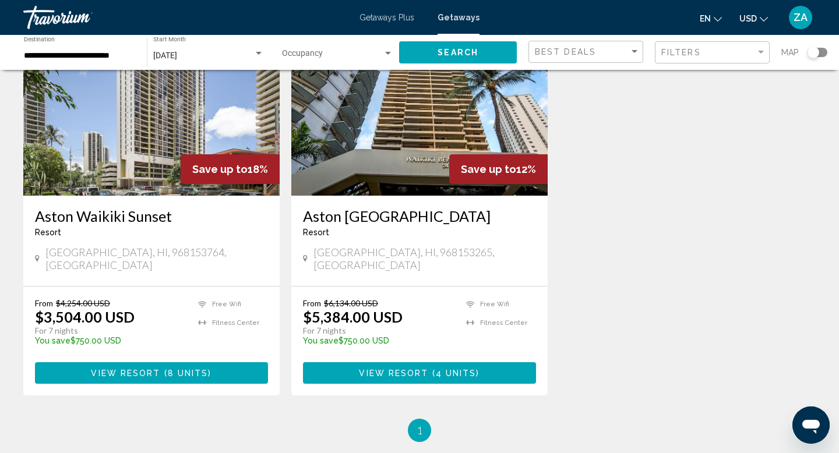
click at [353, 59] on span "Search widget" at bounding box center [332, 55] width 101 height 9
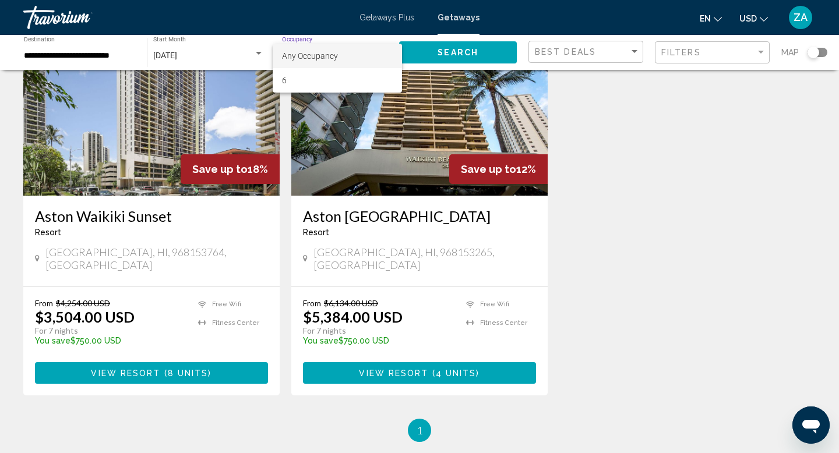
click at [643, 207] on div at bounding box center [419, 226] width 839 height 453
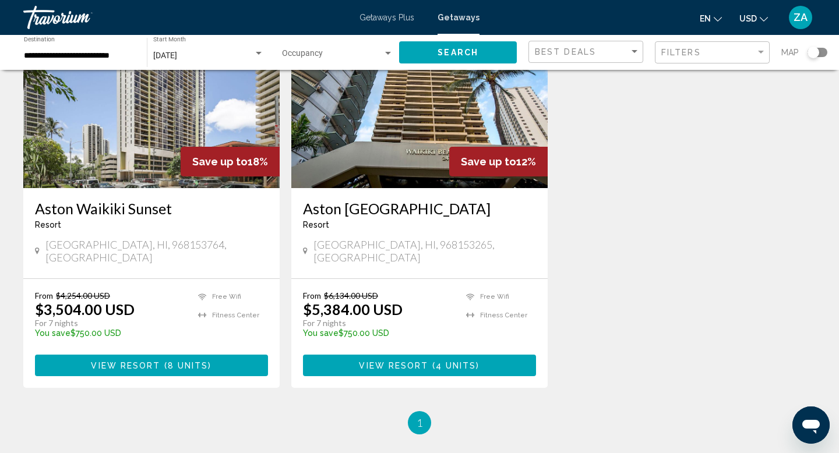
scroll to position [126, 0]
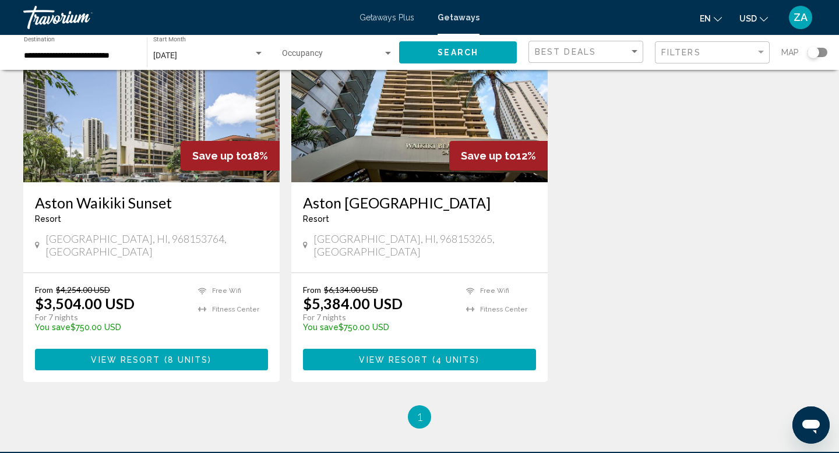
click at [332, 65] on div "Occupancy Any Occupancy" at bounding box center [337, 53] width 111 height 32
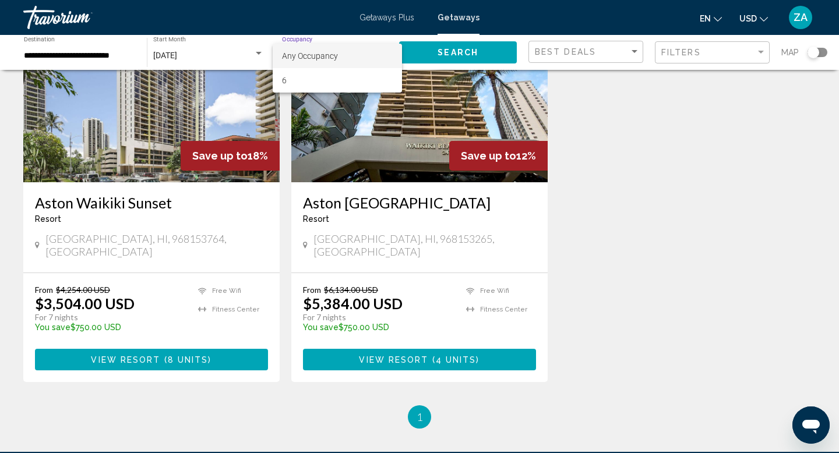
click at [329, 62] on span "Any Occupancy" at bounding box center [337, 56] width 111 height 24
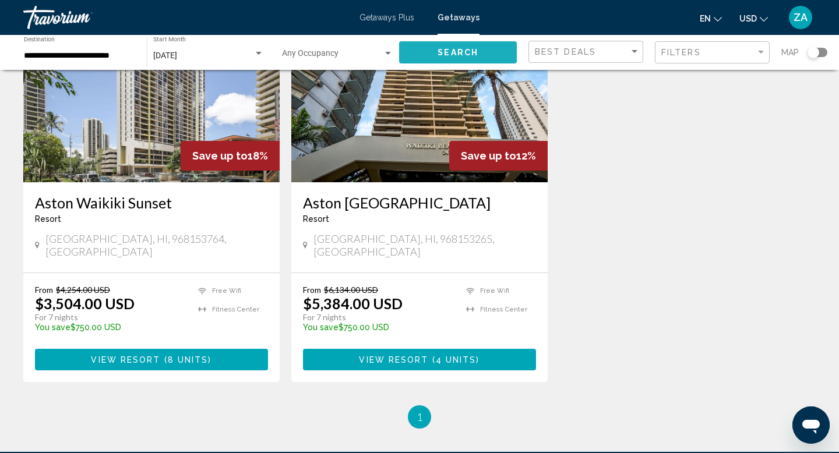
click at [476, 54] on span "Search" at bounding box center [458, 52] width 41 height 9
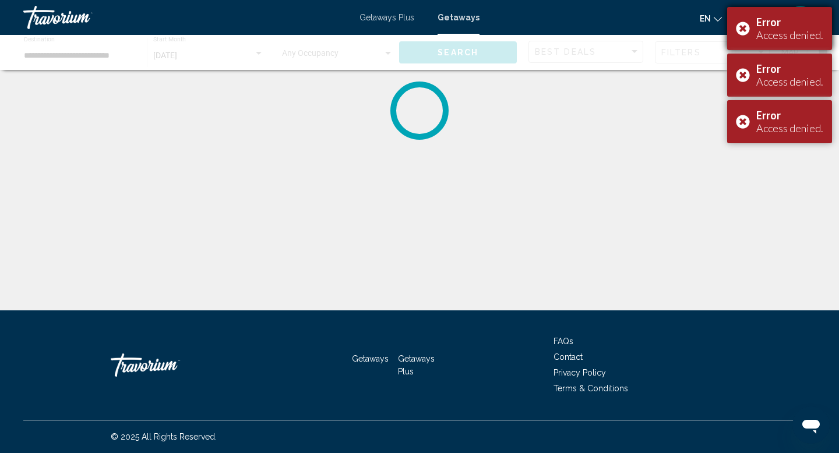
click at [746, 27] on div "Error Access denied." at bounding box center [779, 28] width 105 height 43
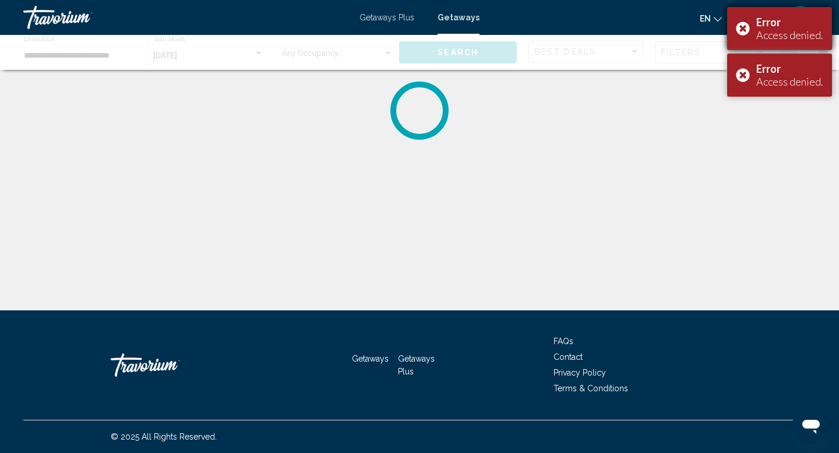
click at [744, 33] on div "Error Access denied." at bounding box center [779, 28] width 105 height 43
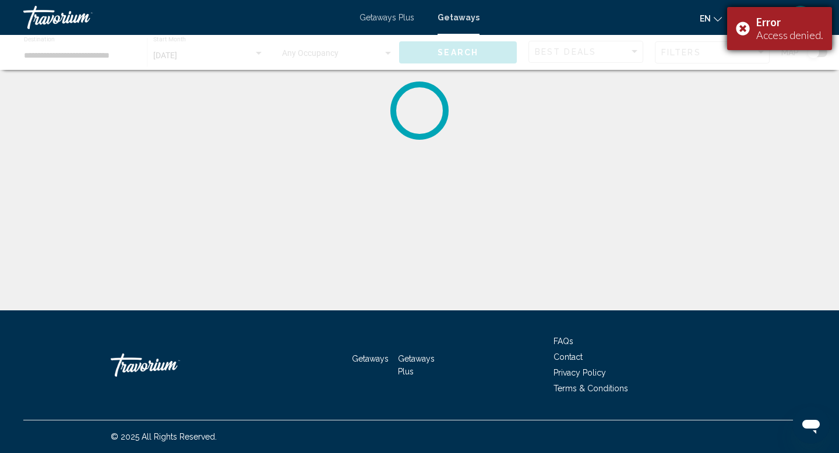
click at [744, 26] on div "Error Access denied." at bounding box center [779, 28] width 105 height 43
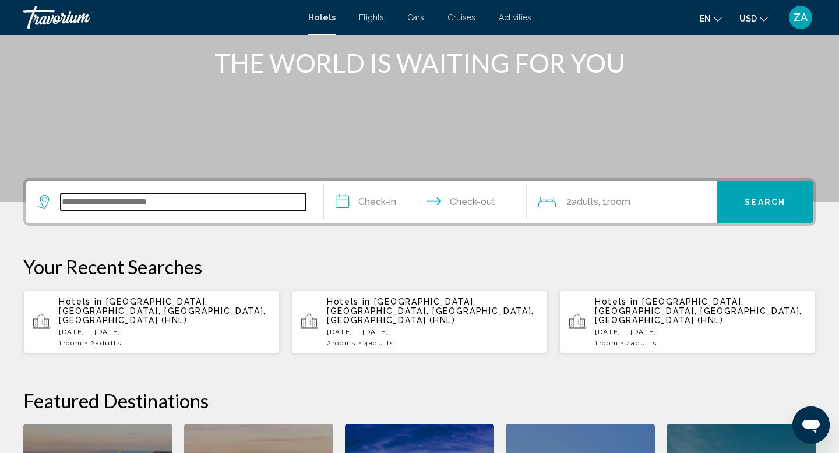
click at [249, 206] on input "Search widget" at bounding box center [183, 201] width 245 height 17
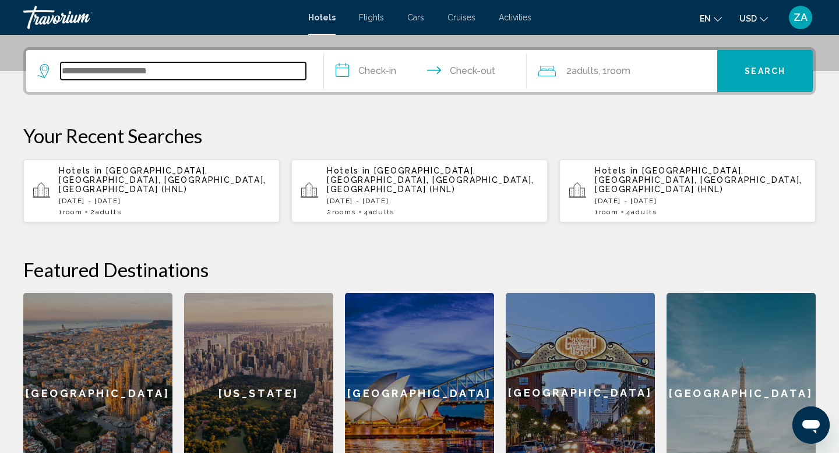
scroll to position [288, 0]
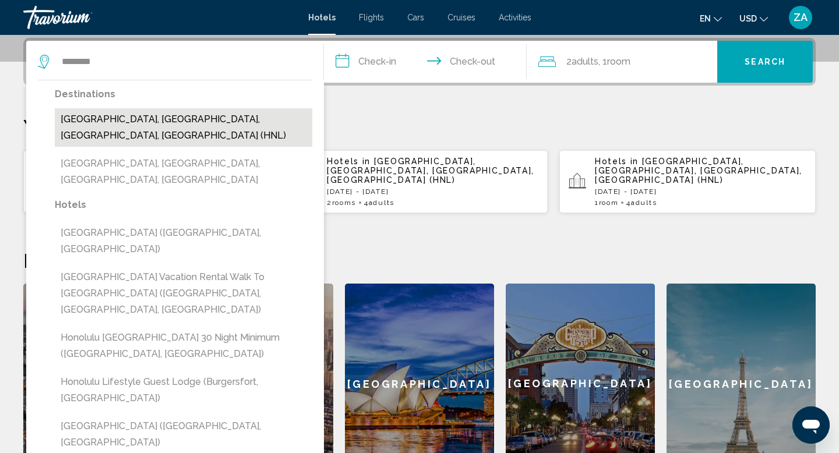
click at [209, 129] on button "[GEOGRAPHIC_DATA], [GEOGRAPHIC_DATA], [GEOGRAPHIC_DATA], [GEOGRAPHIC_DATA] (HNL)" at bounding box center [184, 127] width 258 height 38
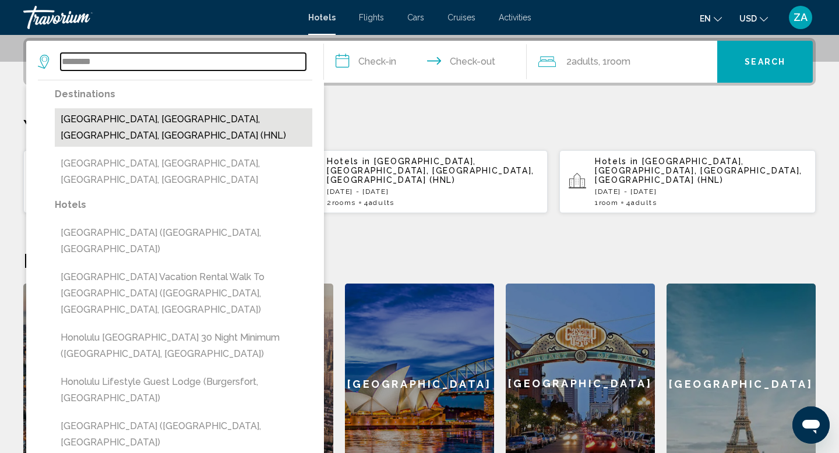
type input "**********"
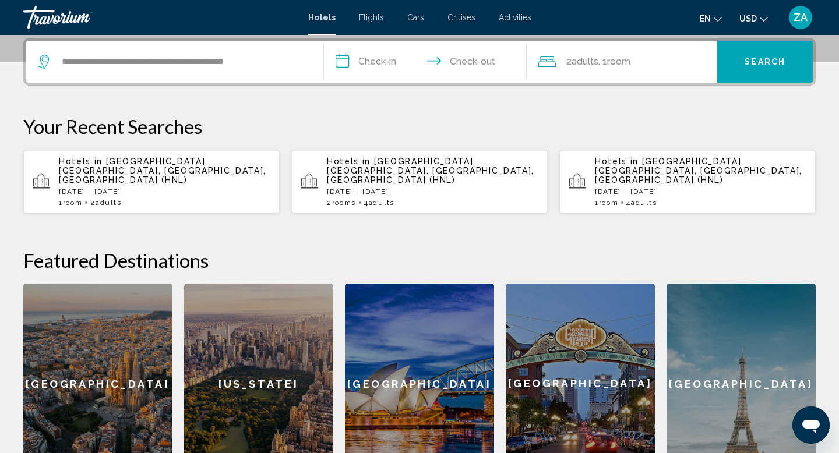
click at [400, 61] on input "**********" at bounding box center [427, 63] width 207 height 45
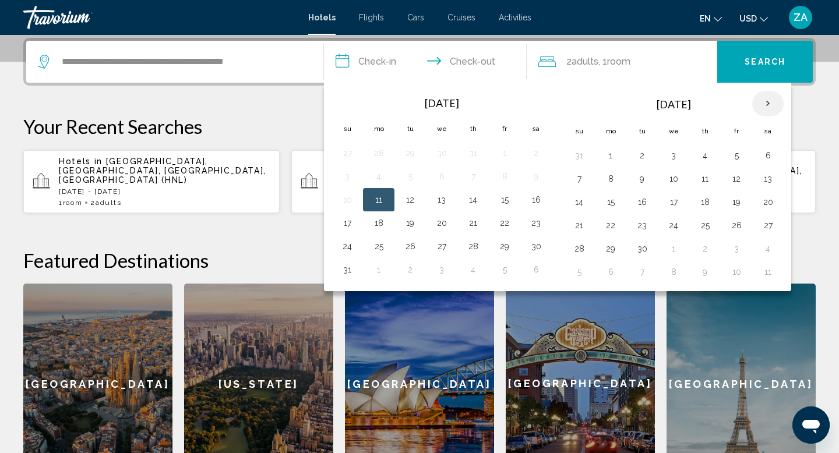
click at [770, 100] on th "Next month" at bounding box center [767, 104] width 31 height 26
click at [770, 101] on th "Next month" at bounding box center [767, 104] width 31 height 26
click at [772, 104] on th "Next month" at bounding box center [767, 104] width 31 height 26
click at [674, 186] on button "10" at bounding box center [673, 179] width 19 height 16
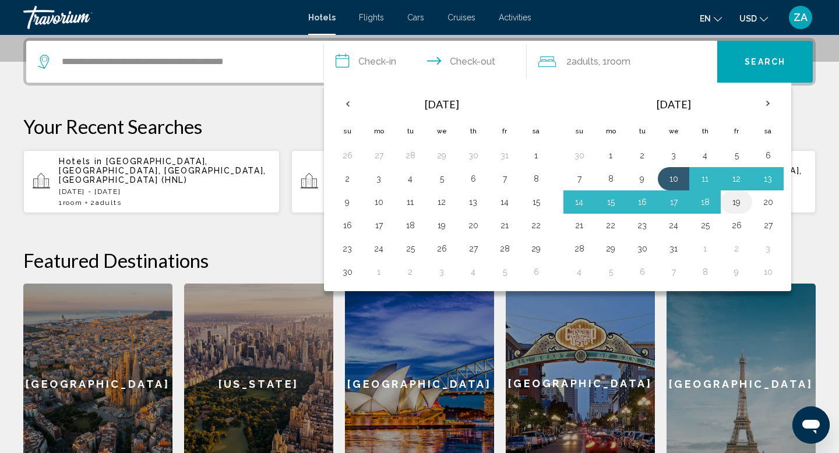
click at [743, 206] on button "19" at bounding box center [736, 202] width 19 height 16
type input "**********"
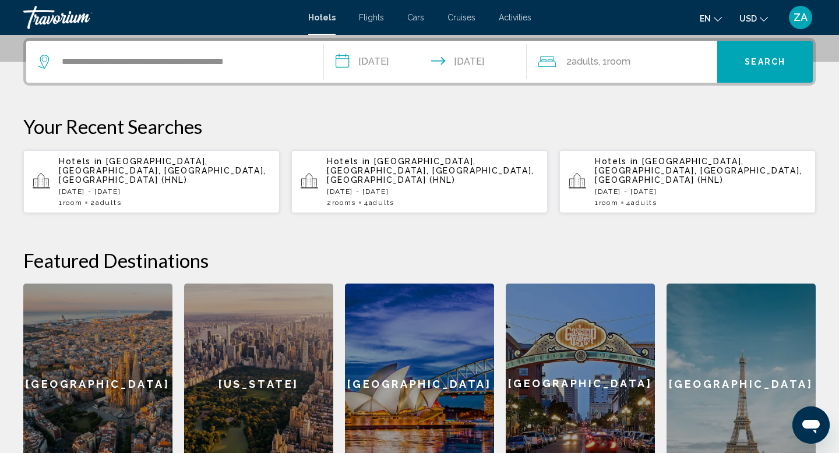
click at [561, 69] on div "2 Adult Adults , 1 Room rooms" at bounding box center [627, 62] width 179 height 16
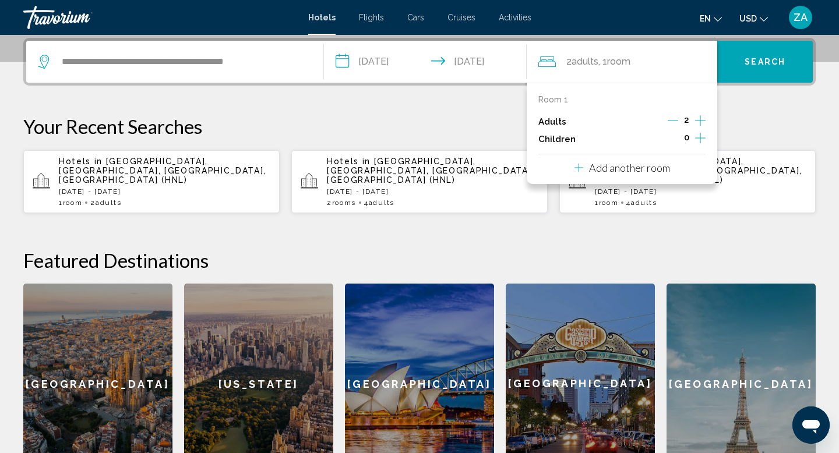
click at [666, 166] on p "Add another room" at bounding box center [629, 167] width 81 height 13
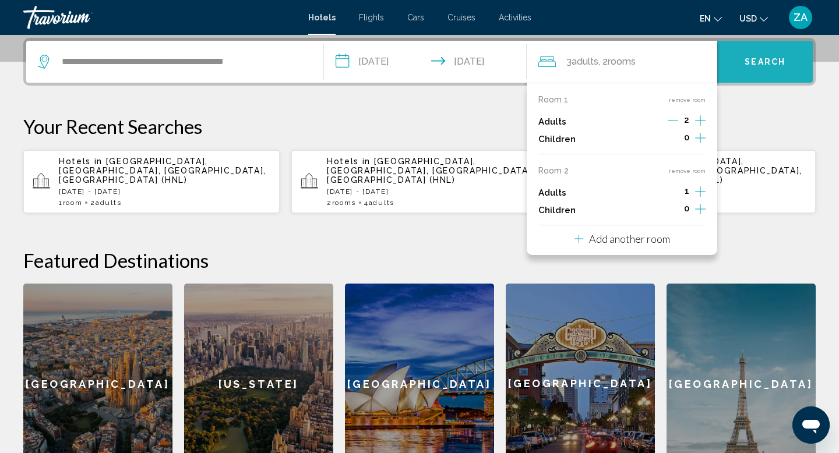
click at [770, 58] on span "Search" at bounding box center [765, 62] width 41 height 9
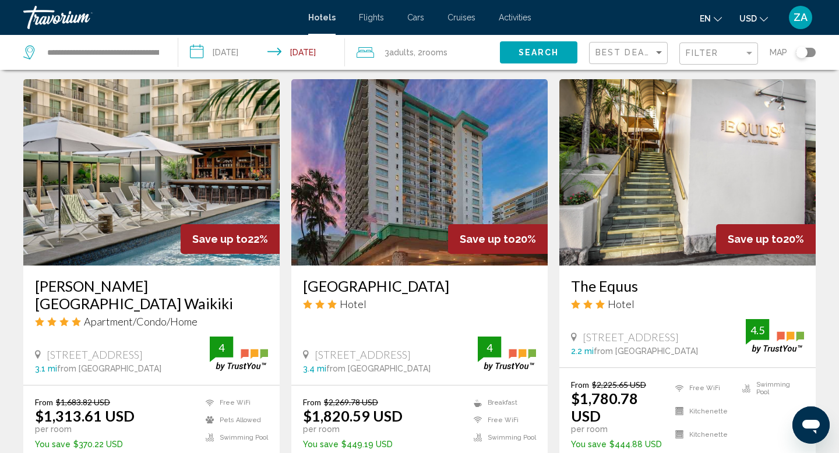
scroll to position [963, 0]
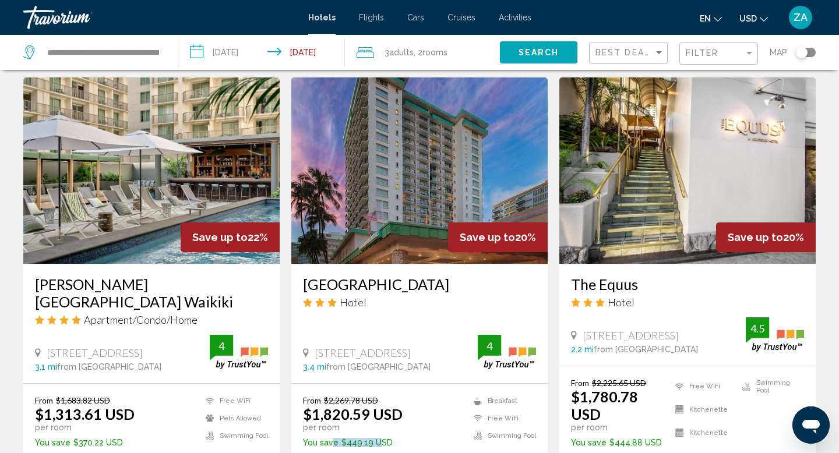
drag, startPoint x: 372, startPoint y: 371, endPoint x: 310, endPoint y: 369, distance: 61.8
click at [321, 438] on p "You save $449.19 USD" at bounding box center [353, 442] width 100 height 9
click at [410, 396] on div "From $2,269.78 USD $1,820.59 USD per room You save $449.19 USD Breakfast Free W…" at bounding box center [419, 422] width 233 height 52
drag, startPoint x: 393, startPoint y: 373, endPoint x: 287, endPoint y: 371, distance: 106.7
click at [287, 371] on app-hotels-search-item "Save up to 20% Waikiki Resort Hotel Hotel 2460 Koa Avenue, Honolulu 3.4 mi from…" at bounding box center [420, 285] width 268 height 415
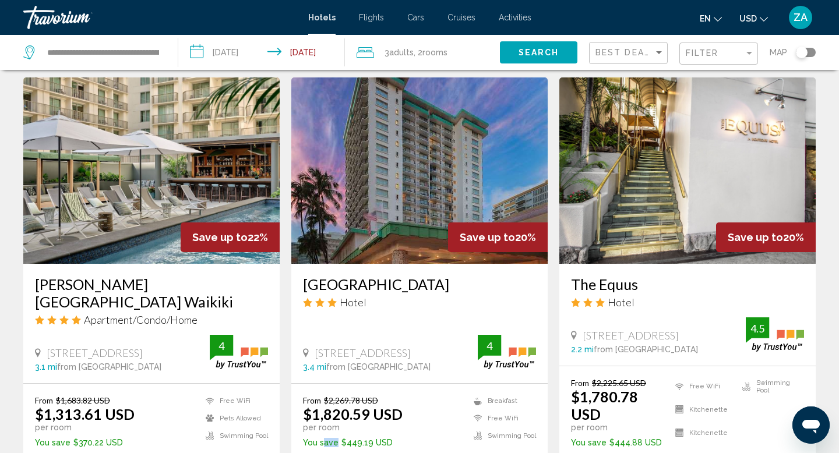
drag, startPoint x: 324, startPoint y: 372, endPoint x: 401, endPoint y: 365, distance: 77.2
click at [399, 438] on p "You save $449.19 USD" at bounding box center [353, 442] width 100 height 9
click at [371, 406] on ins "$1,820.59 USD" at bounding box center [353, 414] width 100 height 17
drag, startPoint x: 394, startPoint y: 369, endPoint x: 326, endPoint y: 360, distance: 68.3
click at [357, 396] on div "From $2,269.78 USD $1,820.59 USD per room You save $449.19 USD" at bounding box center [353, 422] width 100 height 52
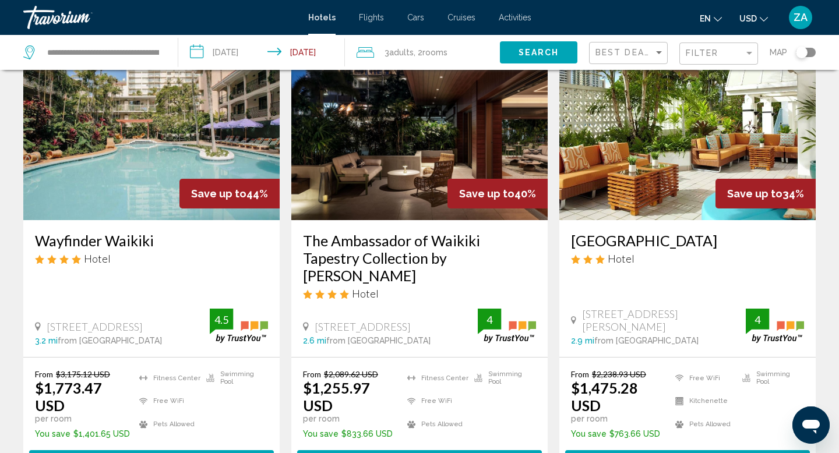
scroll to position [65, 0]
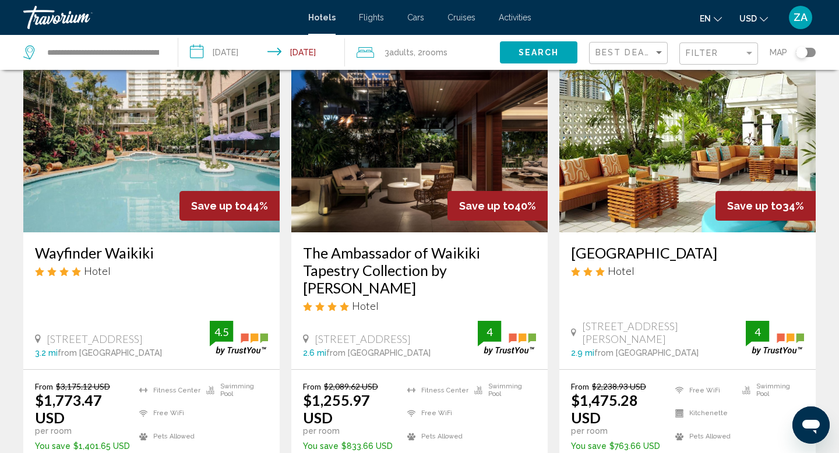
drag, startPoint x: 438, startPoint y: 339, endPoint x: 307, endPoint y: 253, distance: 157.4
click at [307, 253] on div "The Ambassador of Waikiki Tapestry Collection by Hilton Hotel 2040 Kuhio Ave, H…" at bounding box center [419, 301] width 256 height 137
copy div "The Ambassador of Waikiki Tapestry Collection by Hilton Hotel 2040 Kuhio Ave, H…"
click at [467, 349] on div "The Ambassador of Waikiki Tapestry Collection by Hilton Hotel 2040 Kuhio Ave, H…" at bounding box center [419, 301] width 256 height 137
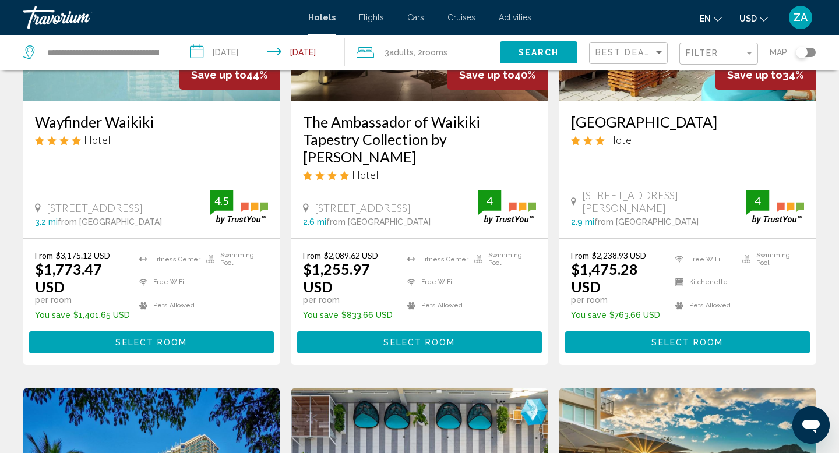
scroll to position [197, 0]
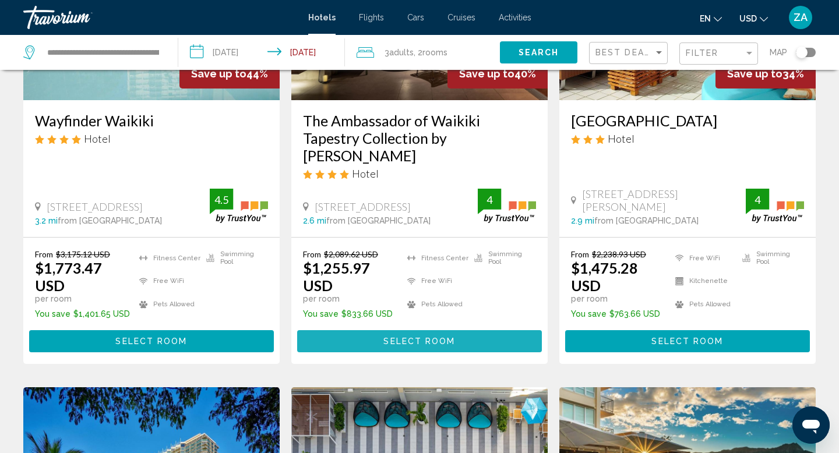
click at [426, 337] on span "Select Room" at bounding box center [419, 341] width 72 height 9
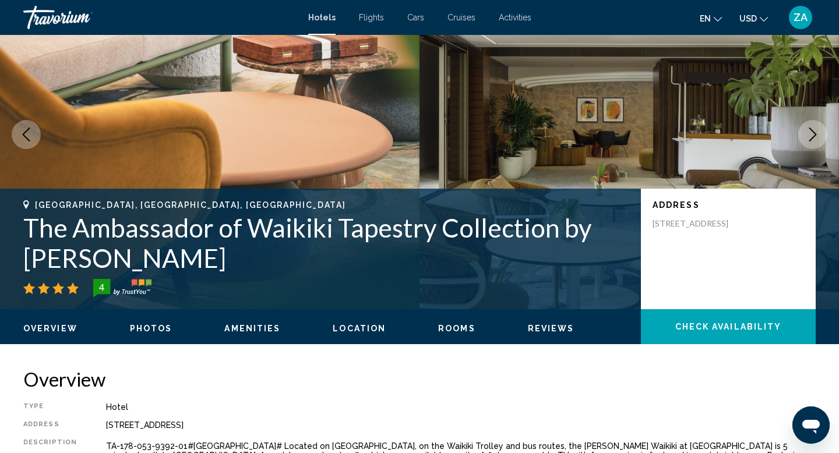
scroll to position [74, 0]
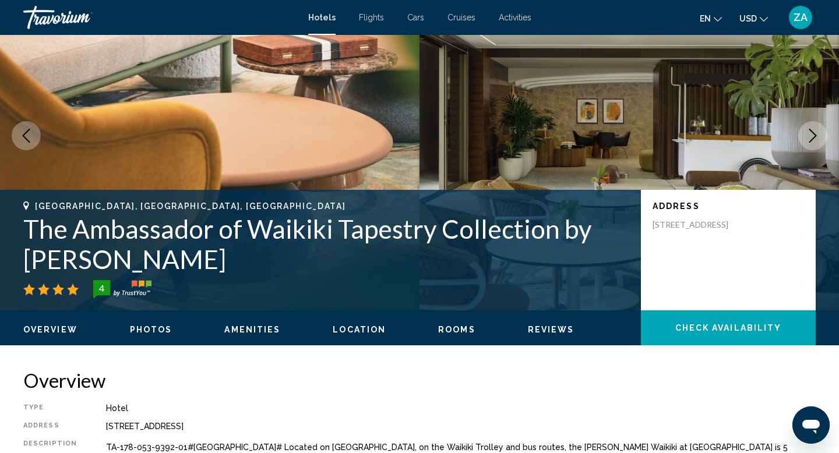
click at [756, 329] on span "Check Availability" at bounding box center [728, 328] width 107 height 9
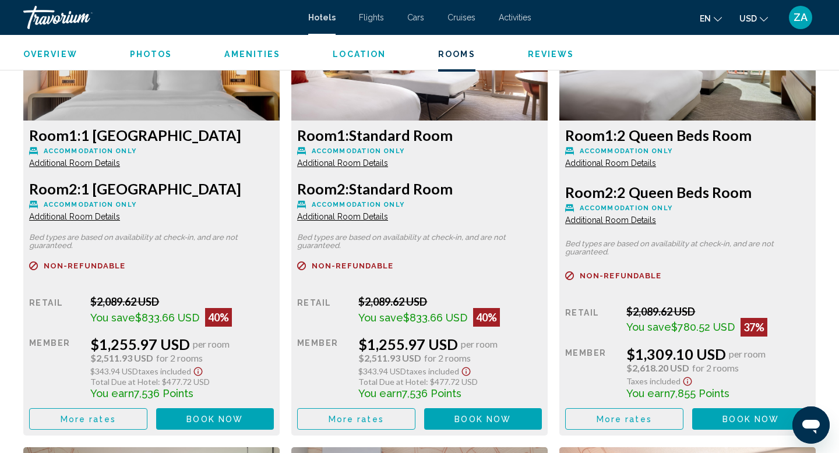
scroll to position [1702, 0]
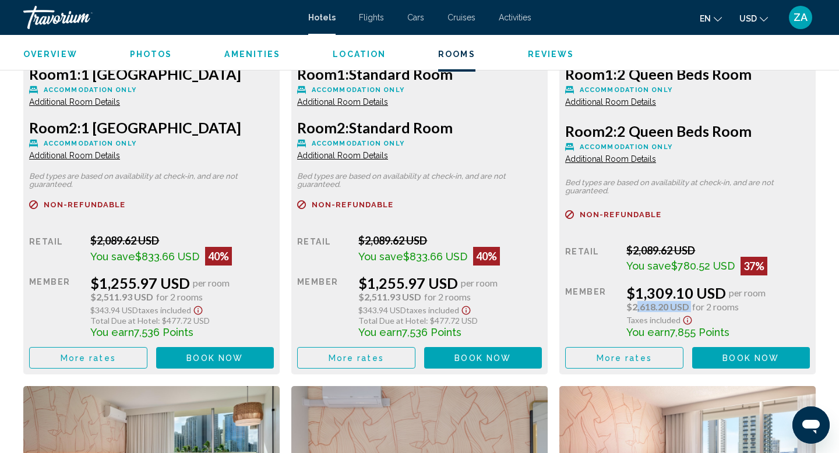
drag, startPoint x: 633, startPoint y: 307, endPoint x: 691, endPoint y: 308, distance: 57.7
click at [274, 302] on div "$2,618.20 USD for 2 rooms" at bounding box center [182, 297] width 184 height 10
click at [205, 316] on icon "Show Taxes and Fees disclaimer" at bounding box center [198, 310] width 14 height 10
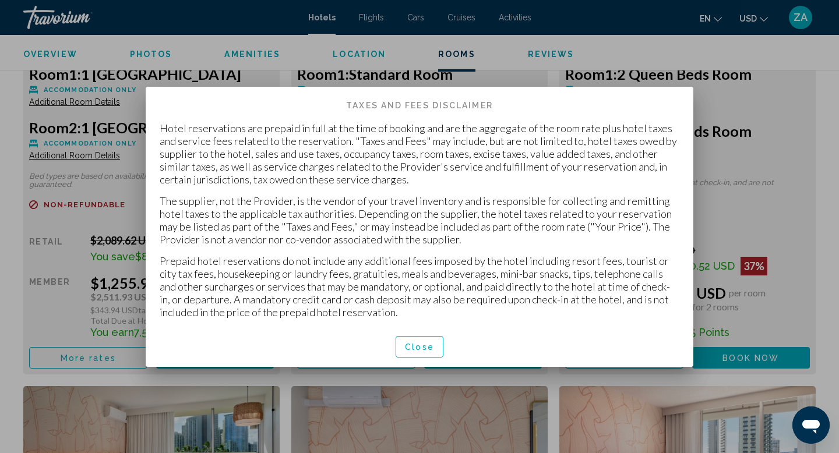
scroll to position [0, 0]
drag, startPoint x: 397, startPoint y: 141, endPoint x: 512, endPoint y: 213, distance: 135.3
click at [512, 209] on p "Hotel reservations are prepaid in full at the time of booking and are the aggre…" at bounding box center [420, 220] width 520 height 197
click at [512, 213] on p "The supplier, not the Provider, is the vendor of your travel inventory and is r…" at bounding box center [420, 220] width 520 height 51
drag, startPoint x: 354, startPoint y: 138, endPoint x: 389, endPoint y: 277, distance: 143.7
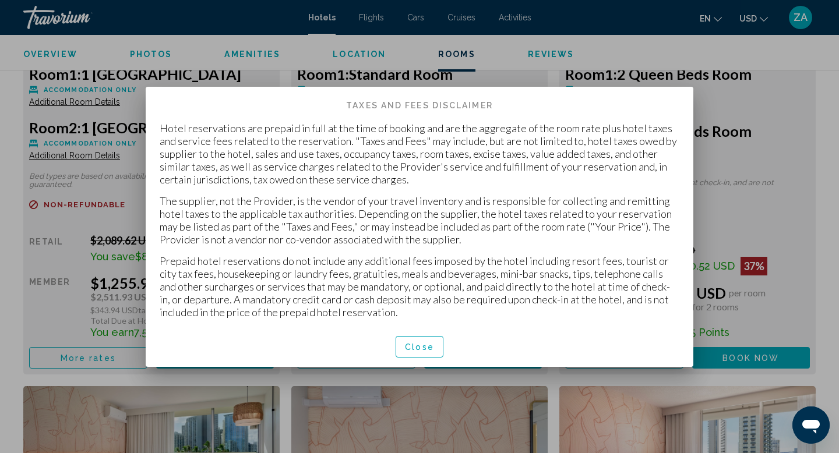
click at [389, 277] on p "Hotel reservations are prepaid in full at the time of booking and are the aggre…" at bounding box center [420, 220] width 520 height 197
click at [439, 321] on div "Hotel reservations are prepaid in full at the time of booking and are the aggre…" at bounding box center [420, 225] width 548 height 206
click at [431, 349] on span "Close" at bounding box center [419, 347] width 29 height 9
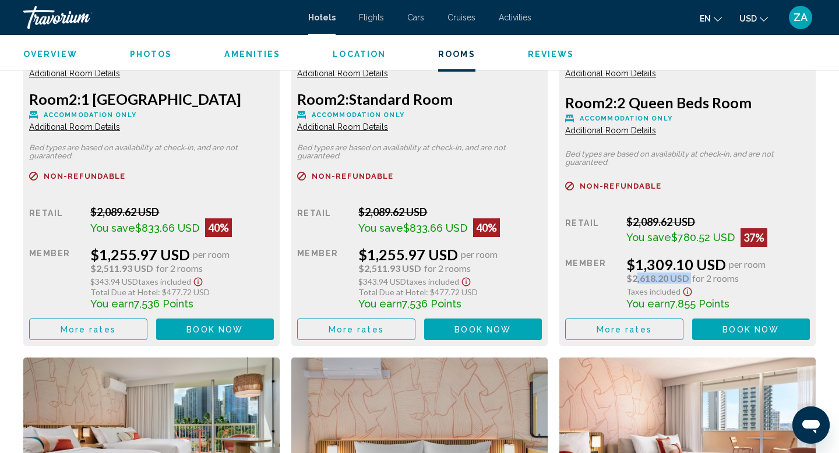
scroll to position [1733, 0]
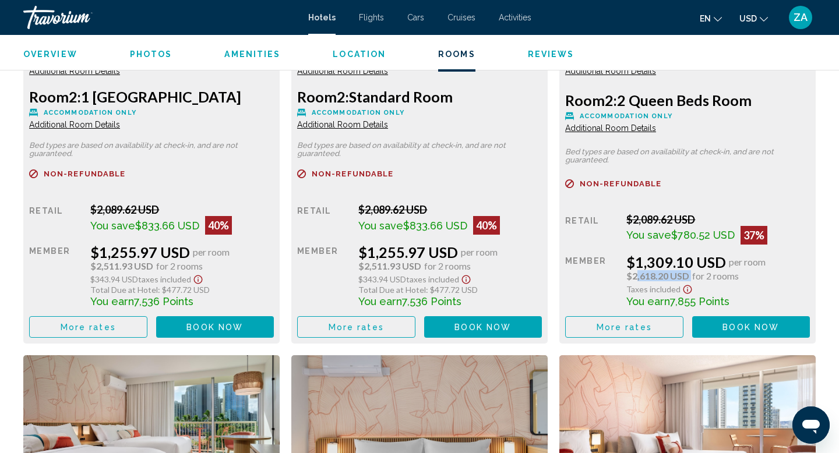
drag, startPoint x: 693, startPoint y: 288, endPoint x: 633, endPoint y: 249, distance: 71.6
click at [274, 249] on div "Retail $2,089.62 USD You save $780.52 USD 37% when you redeem Member $1,309.10 …" at bounding box center [151, 270] width 245 height 135
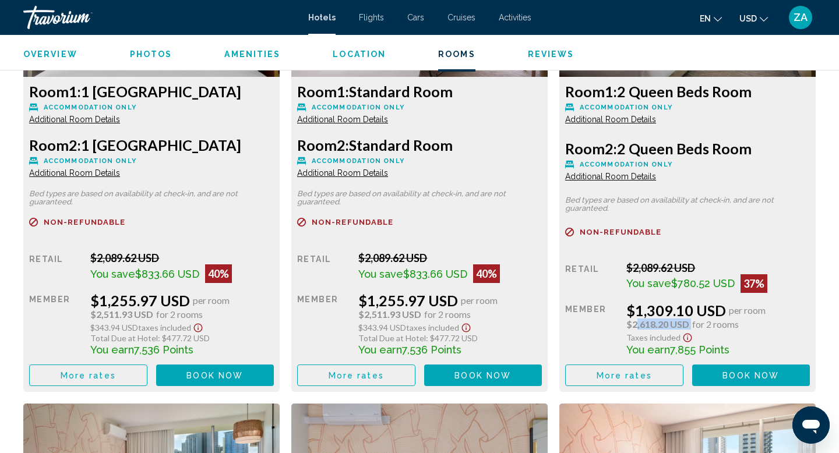
scroll to position [1685, 0]
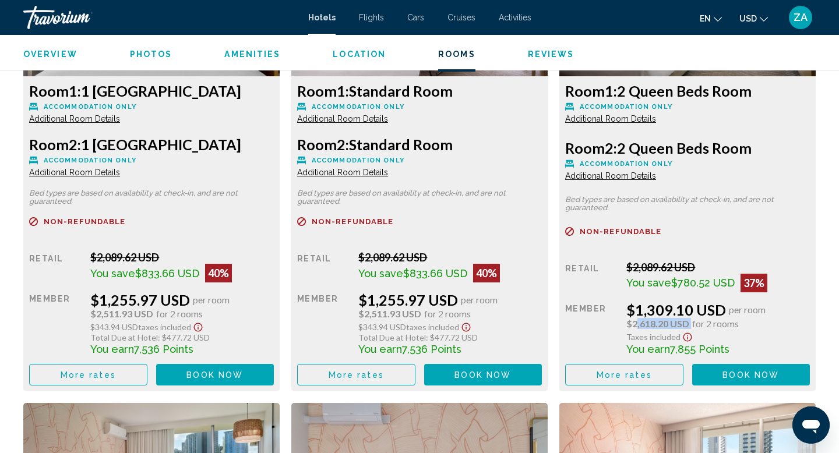
click at [205, 333] on icon "Show Taxes and Fees disclaimer" at bounding box center [198, 327] width 14 height 10
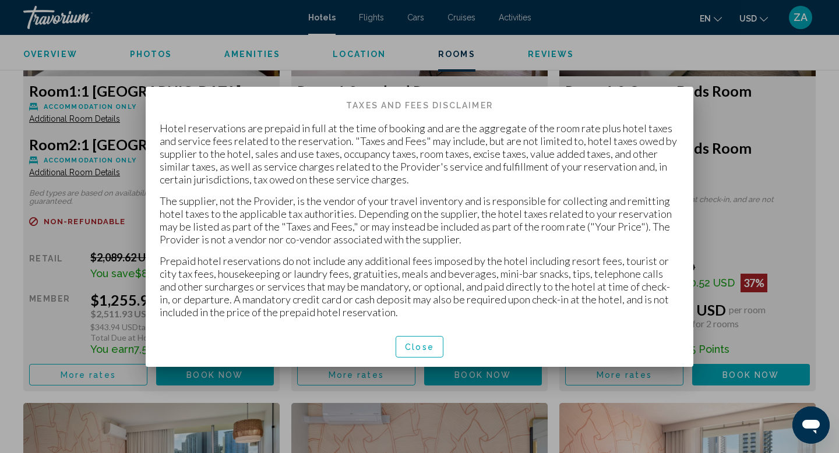
scroll to position [0, 0]
drag, startPoint x: 158, startPoint y: 126, endPoint x: 428, endPoint y: 326, distance: 336.3
click at [430, 327] on div "Taxes and Fees Disclaimer Hotel reservations are prepaid in full at the time of…" at bounding box center [420, 234] width 520 height 266
copy div "Hotel reservations are prepaid in full at the time of booking and are the aggre…"
click at [726, 206] on div at bounding box center [419, 226] width 839 height 453
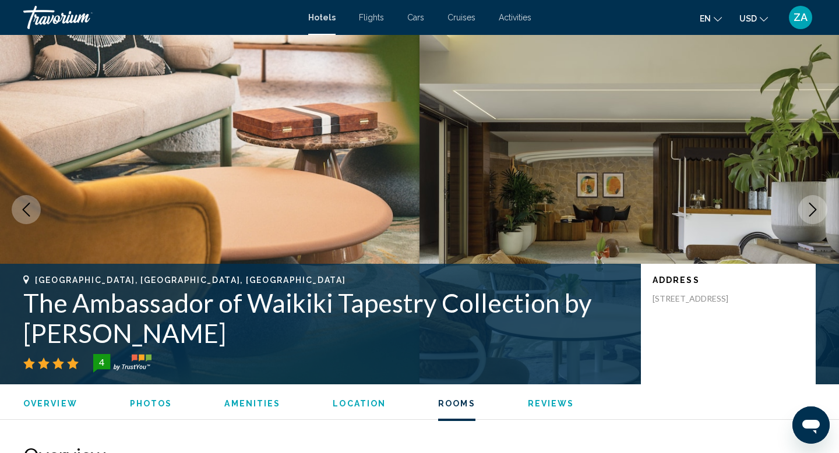
scroll to position [1685, 0]
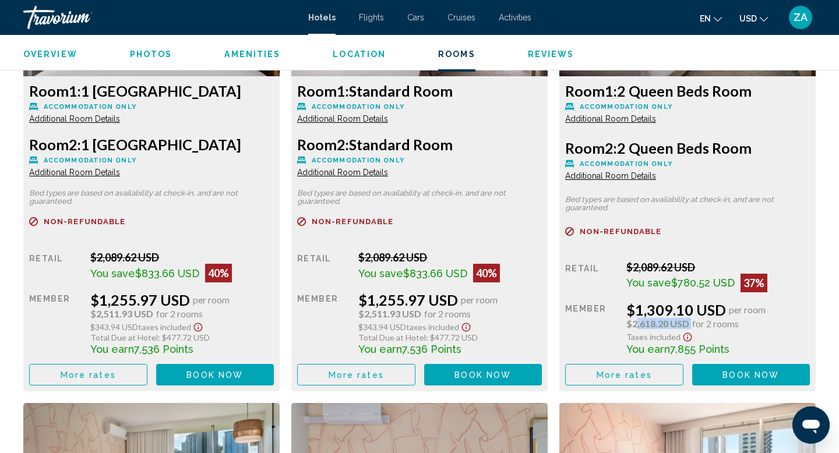
drag, startPoint x: 568, startPoint y: 90, endPoint x: 749, endPoint y: 354, distance: 319.9
click at [280, 354] on div "Room 1: 2 Queen Beds Room Accommodation Only Additional Room Details Room 2: 2 …" at bounding box center [151, 233] width 256 height 315
copy div "Room 1: 2 Queen Beds Room Accommodation Only Additional Room Details Room 2: 2 …"
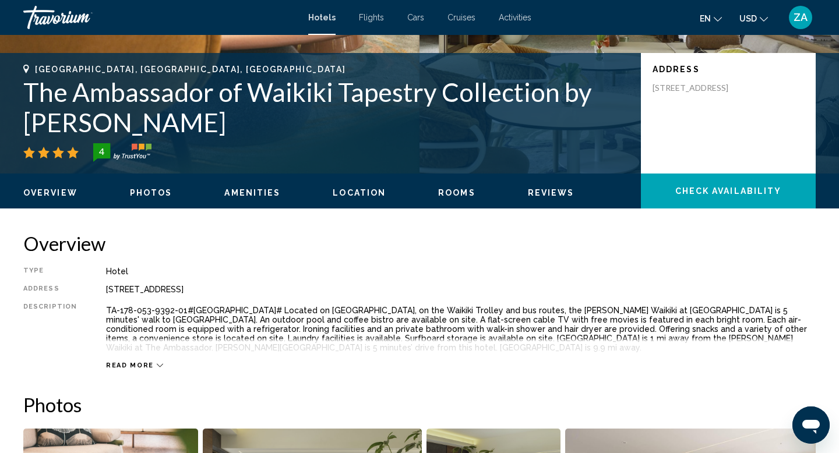
scroll to position [0, 0]
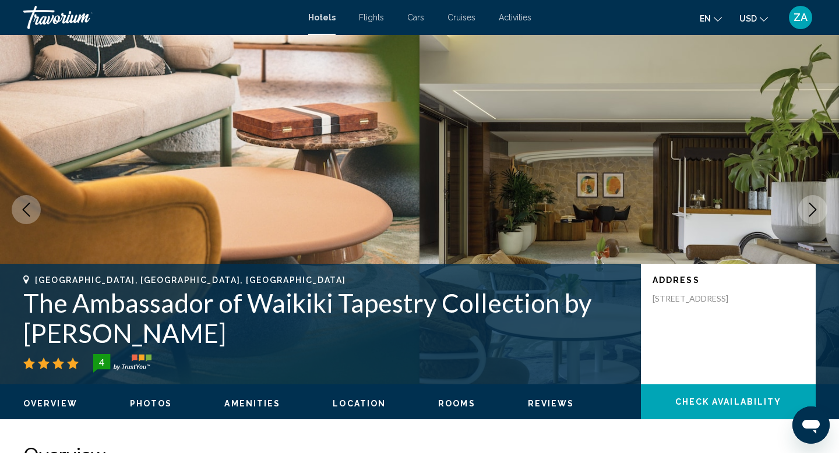
drag, startPoint x: 22, startPoint y: 281, endPoint x: 90, endPoint y: 336, distance: 87.5
click at [90, 339] on div "Honolulu, HI, United States The Ambassador of Waikiki Tapestry Collection by Hi…" at bounding box center [419, 324] width 839 height 97
copy div "Honolulu, HI, United States The Ambassador of Waikiki Tapestry Collection by Hi…"
